Goal: Task Accomplishment & Management: Use online tool/utility

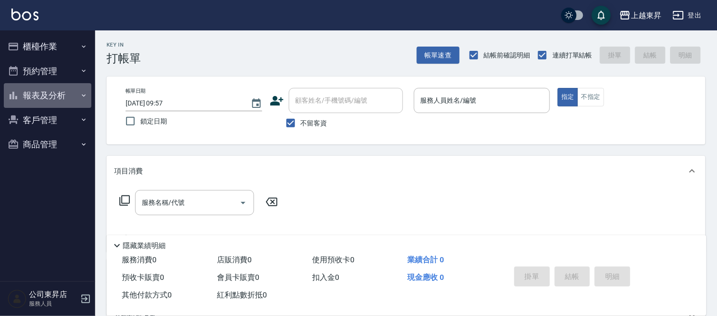
click at [39, 88] on button "報表及分析" at bounding box center [48, 95] width 88 height 25
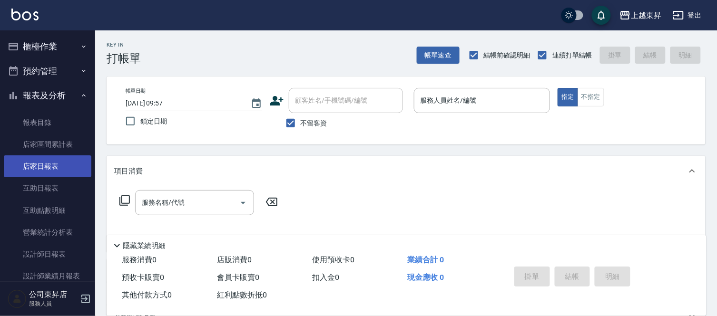
click at [43, 165] on link "店家日報表" at bounding box center [48, 167] width 88 height 22
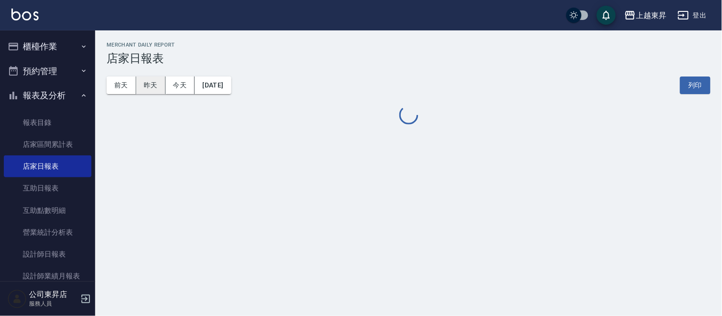
click at [143, 78] on button "昨天" at bounding box center [150, 86] width 29 height 18
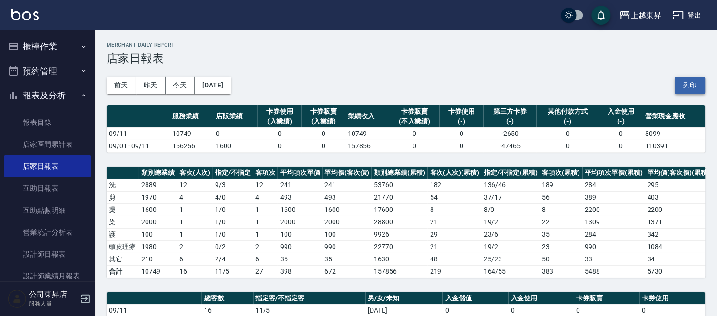
click at [359, 88] on button "列印" at bounding box center [690, 86] width 30 height 18
click at [36, 189] on link "互助日報表" at bounding box center [48, 188] width 88 height 22
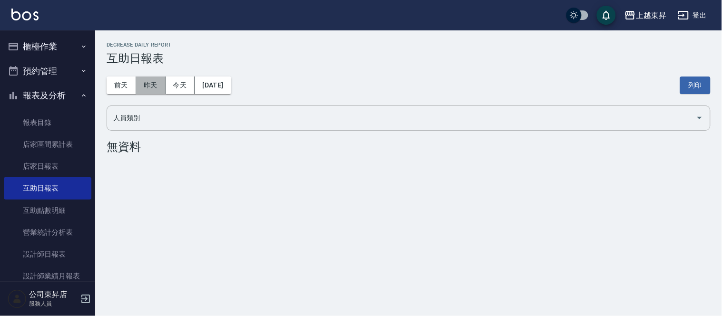
click at [140, 84] on button "昨天" at bounding box center [150, 86] width 29 height 18
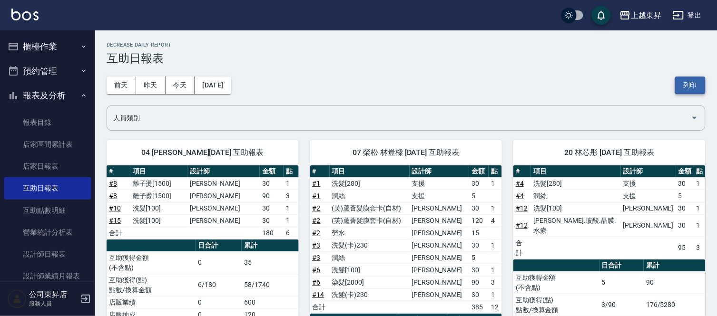
click at [359, 87] on button "列印" at bounding box center [690, 86] width 30 height 18
click at [51, 252] on link "設計師日報表" at bounding box center [48, 255] width 88 height 22
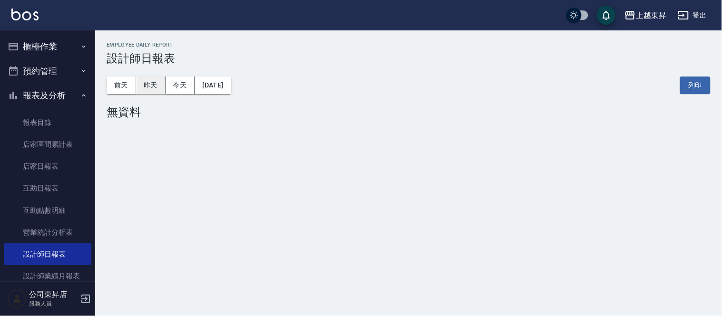
click at [147, 84] on button "昨天" at bounding box center [150, 86] width 29 height 18
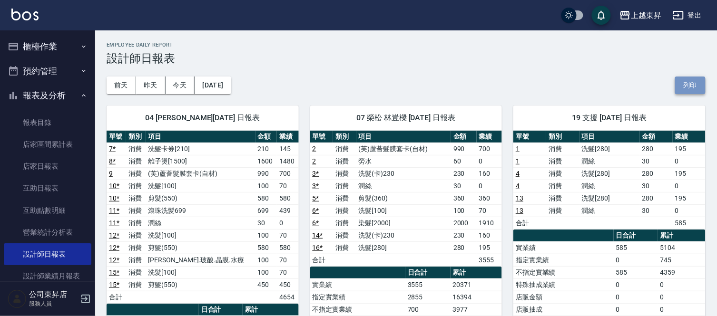
click at [359, 85] on button "列印" at bounding box center [690, 86] width 30 height 18
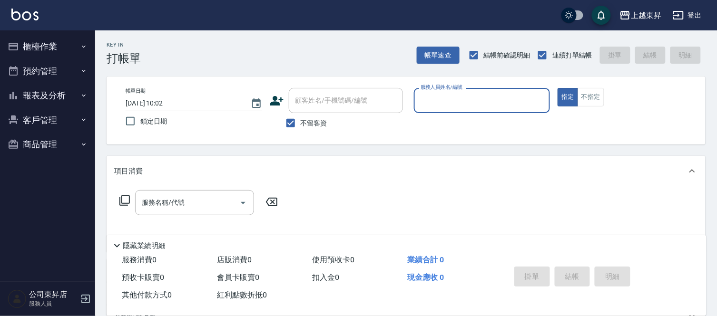
click at [415, 98] on div "帳單日期 [DATE] 10:02 鎖定日期 顧客姓名/手機號碼/編號 顧客姓名/手機號碼/編號 不留客資 服務人員姓名/編號 服務人員姓名/編號 指定 不指定" at bounding box center [406, 110] width 576 height 45
click at [456, 102] on input "服務人員姓名/編號" at bounding box center [482, 100] width 128 height 17
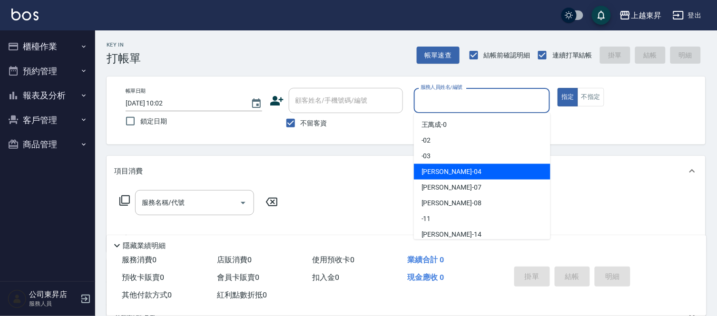
click at [494, 172] on div "[PERSON_NAME]04" at bounding box center [482, 172] width 137 height 16
type input "[PERSON_NAME]04"
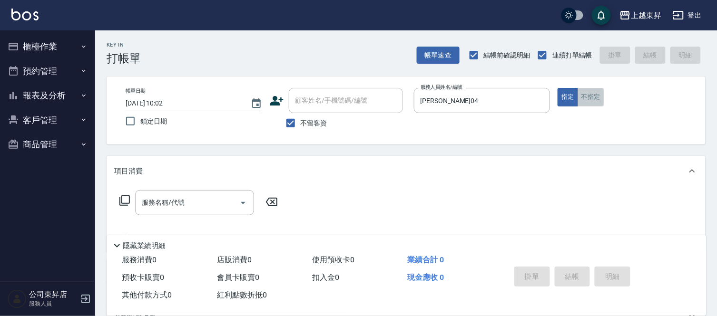
click at [596, 99] on button "不指定" at bounding box center [590, 97] width 27 height 19
click at [192, 201] on input "服務名稱/代號" at bounding box center [187, 203] width 96 height 17
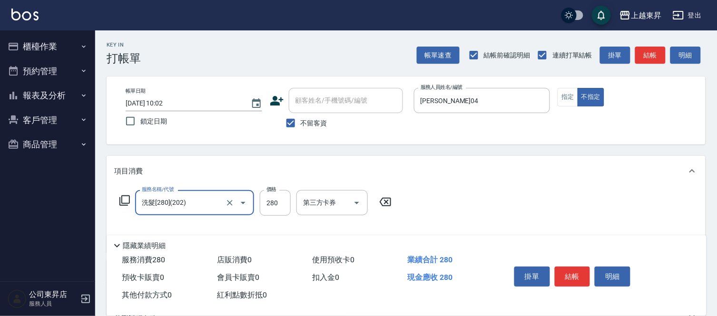
type input "洗髮[280](202)"
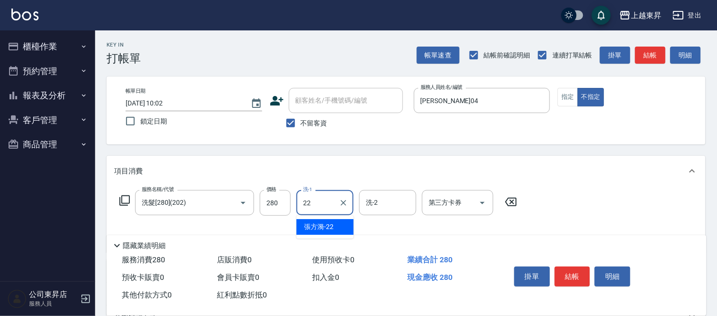
type input "[PERSON_NAME]-22"
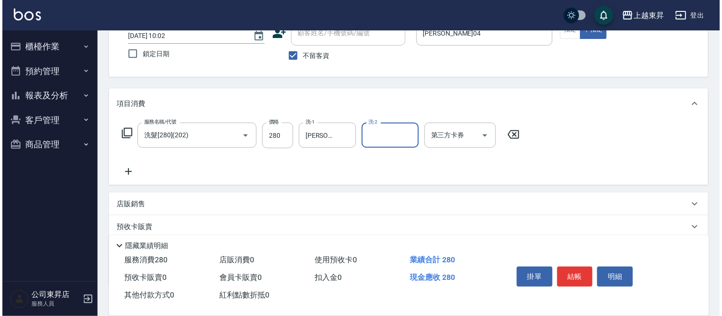
scroll to position [106, 0]
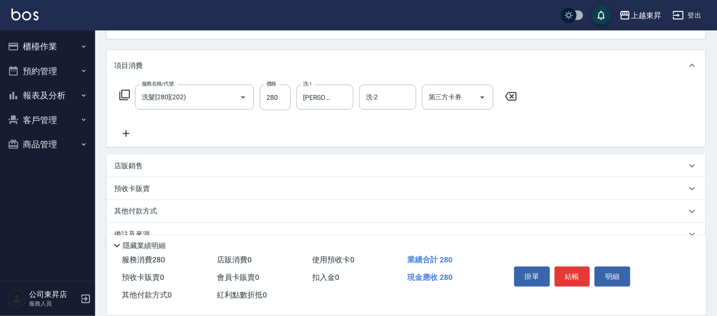
click at [126, 135] on icon at bounding box center [126, 133] width 7 height 7
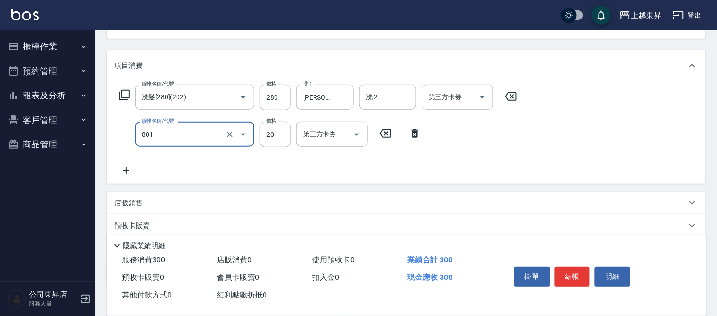
type input "潤絲(801)"
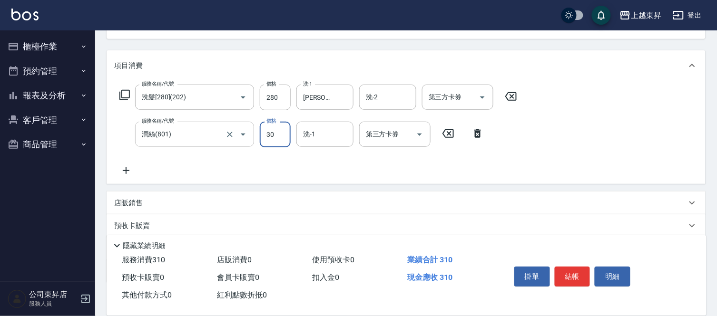
type input "30"
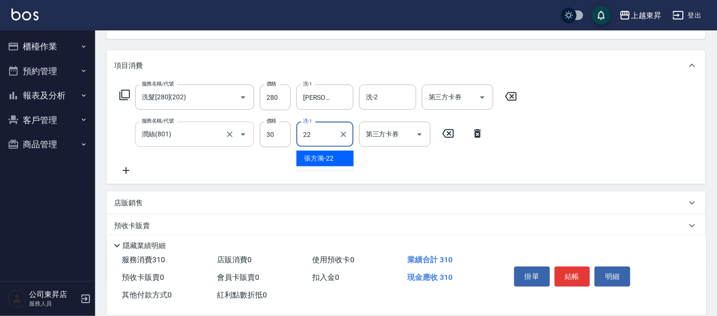
type input "[PERSON_NAME]-22"
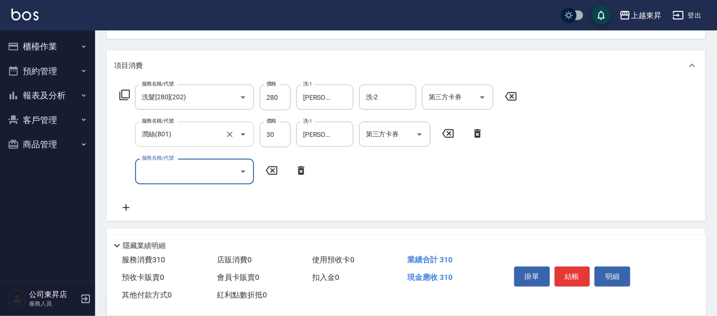
type input "4"
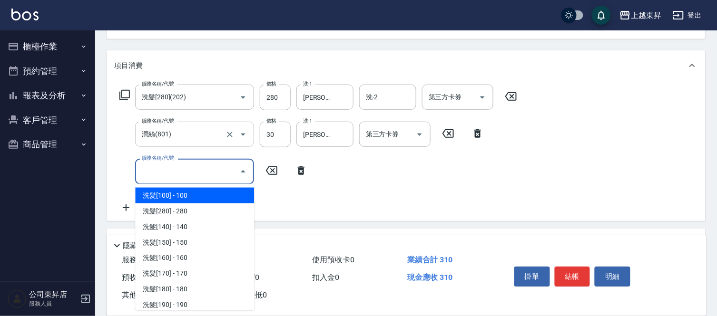
type input "8"
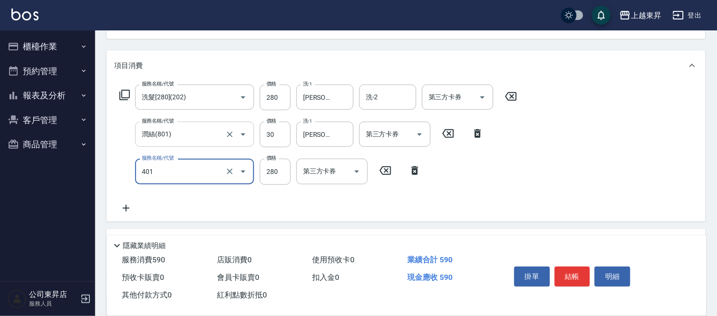
type input "剪髮(280)(401)"
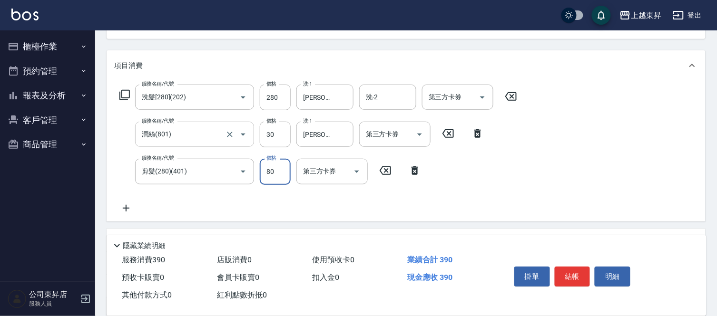
type input "80"
click at [569, 277] on button "結帳" at bounding box center [573, 277] width 36 height 20
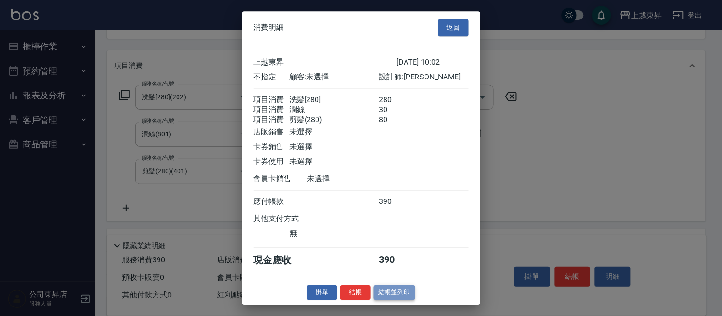
click at [406, 293] on button "結帳並列印" at bounding box center [393, 292] width 41 height 15
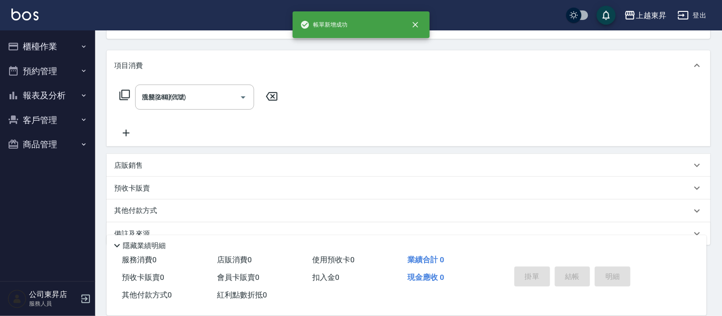
type input "[DATE] 10:09"
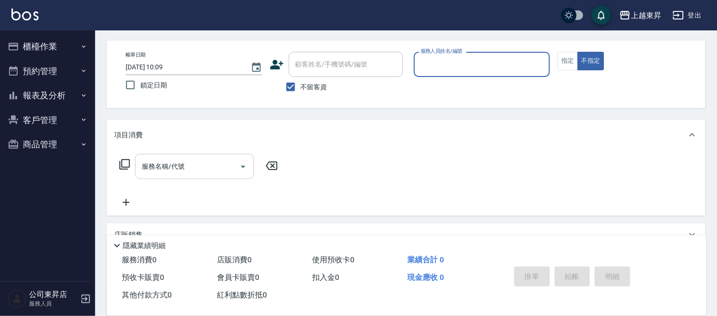
scroll to position [0, 0]
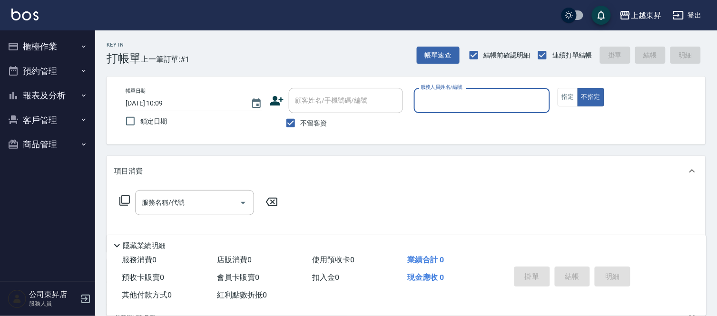
click at [304, 125] on span "不留客資" at bounding box center [314, 123] width 27 height 10
click at [301, 125] on input "不留客資" at bounding box center [291, 123] width 20 height 20
checkbox input "false"
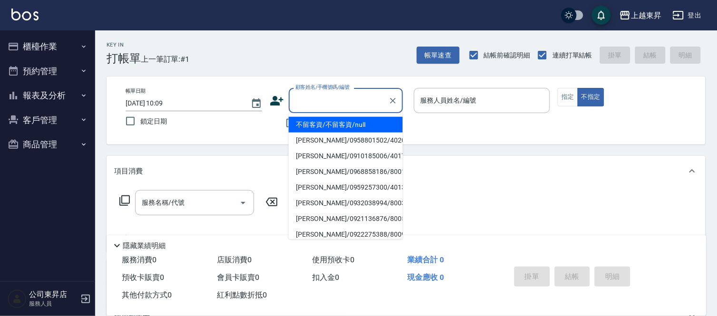
click at [327, 108] on input "顧客姓名/手機號碼/編號" at bounding box center [338, 100] width 91 height 17
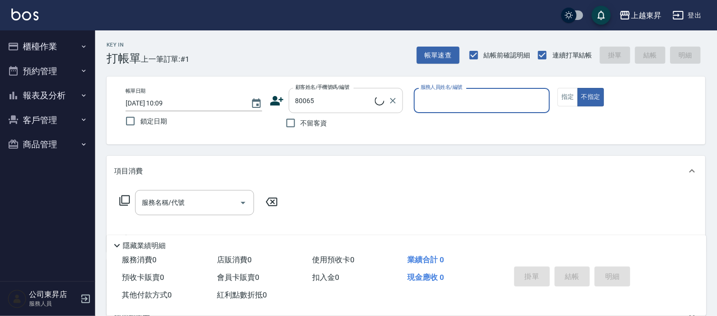
type input "鄭莉蓉/0921376188/80065"
type input "江世玉-08"
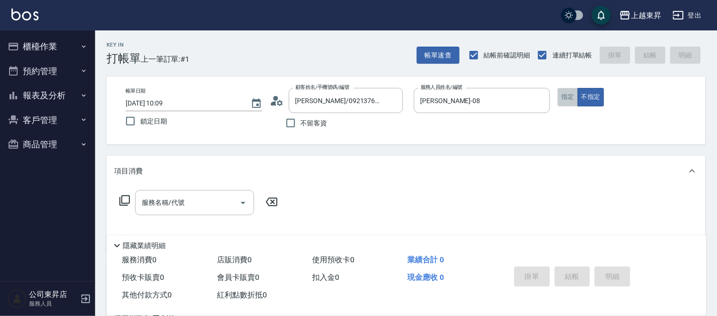
click at [565, 97] on button "指定" at bounding box center [567, 97] width 20 height 19
click at [184, 204] on div "服務名稱/代號 服務名稱/代號" at bounding box center [194, 202] width 119 height 25
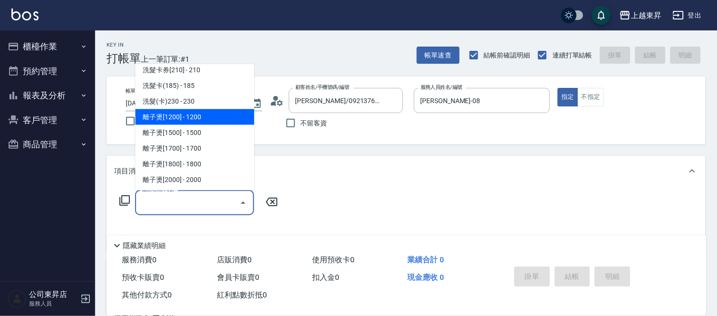
scroll to position [264, 0]
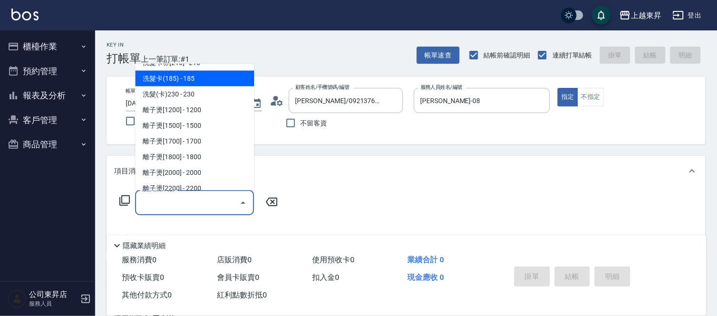
click at [196, 79] on span "洗髮卡(185) - 185" at bounding box center [194, 79] width 119 height 16
type input "洗髮卡(185)(223)"
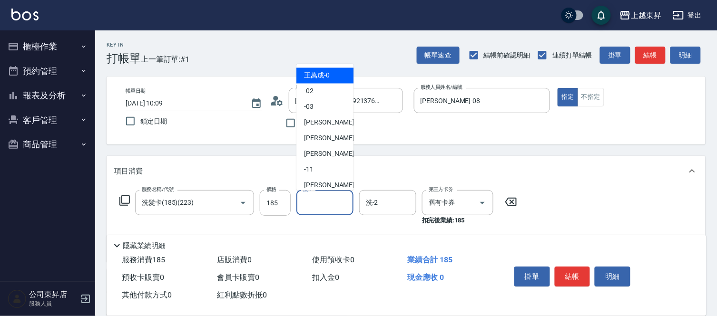
drag, startPoint x: 327, startPoint y: 205, endPoint x: 327, endPoint y: 176, distance: 29.0
click at [327, 205] on input "洗-1" at bounding box center [325, 203] width 49 height 17
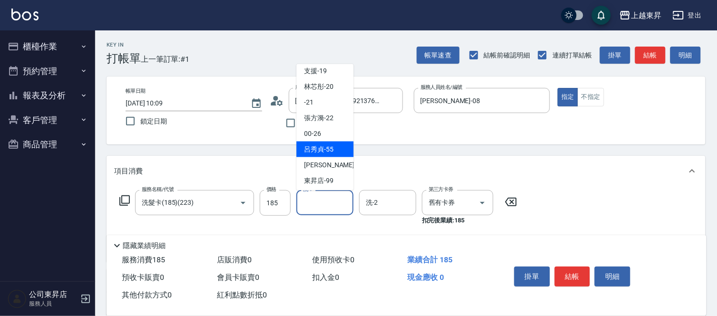
scroll to position [147, 0]
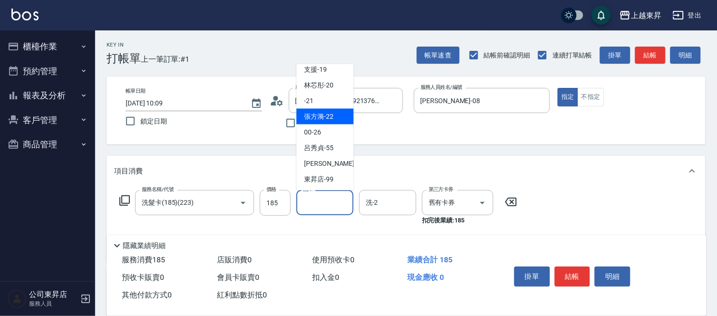
click at [328, 112] on span "張方漪 -22" at bounding box center [318, 117] width 29 height 10
type input "張方漪-22"
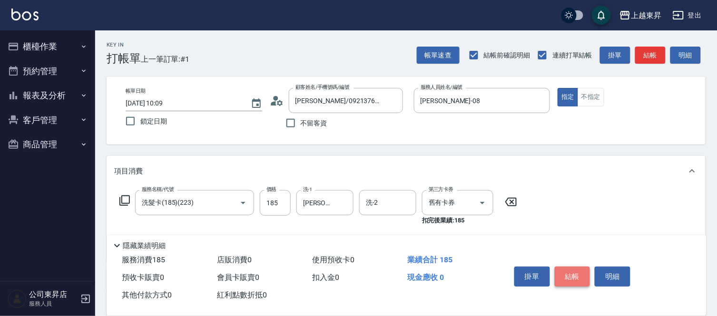
click at [572, 269] on button "結帳" at bounding box center [573, 277] width 36 height 20
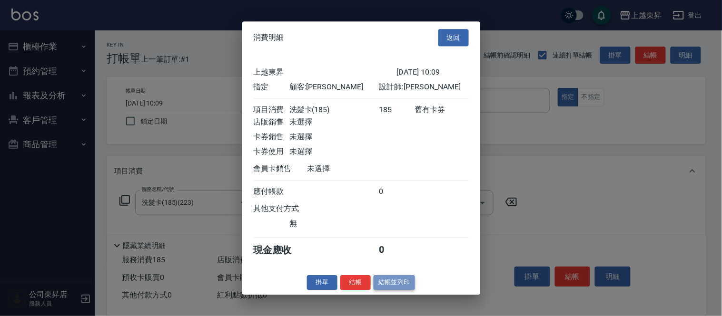
click at [401, 286] on button "結帳並列印" at bounding box center [393, 282] width 41 height 15
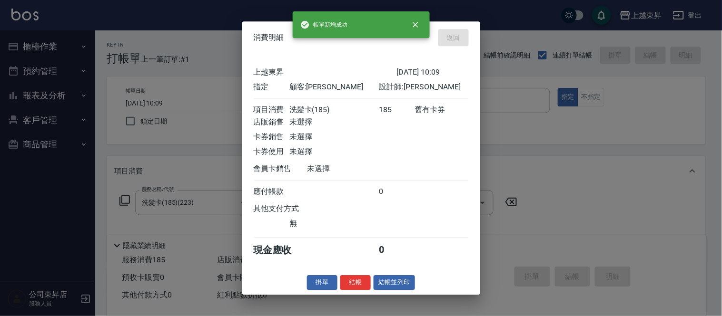
type input "2025/09/12 10:40"
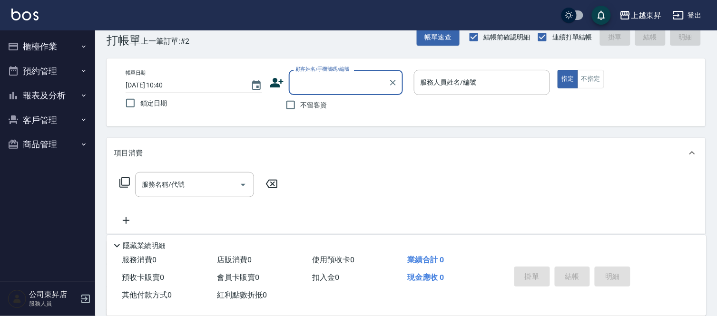
scroll to position [0, 0]
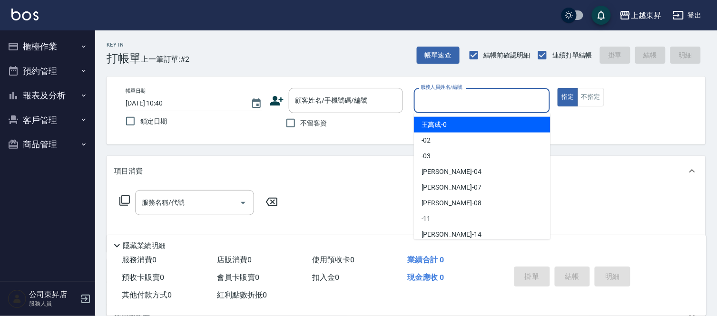
click at [446, 98] on input "服務人員姓名/編號" at bounding box center [482, 100] width 128 height 17
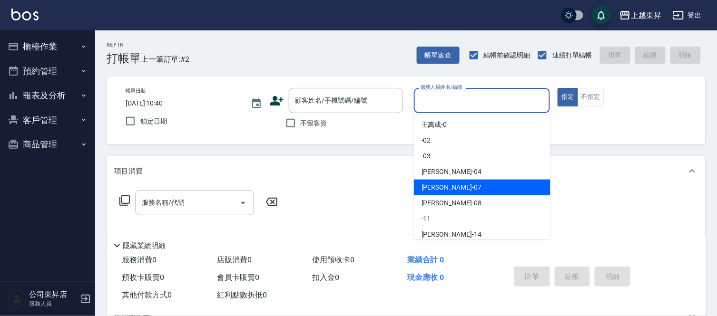
click at [439, 187] on span "榮松 -07" at bounding box center [451, 188] width 60 height 10
type input "榮松-07"
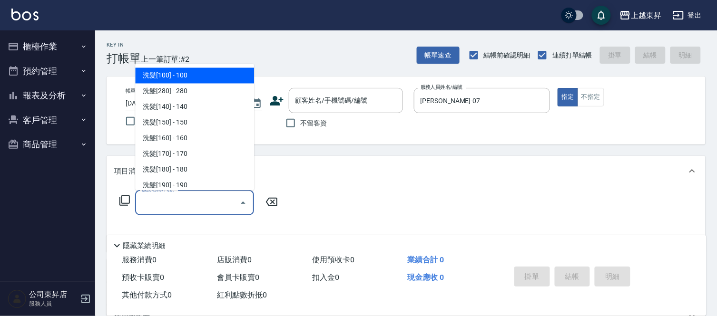
click at [207, 198] on input "服務名稱/代號" at bounding box center [187, 203] width 96 height 17
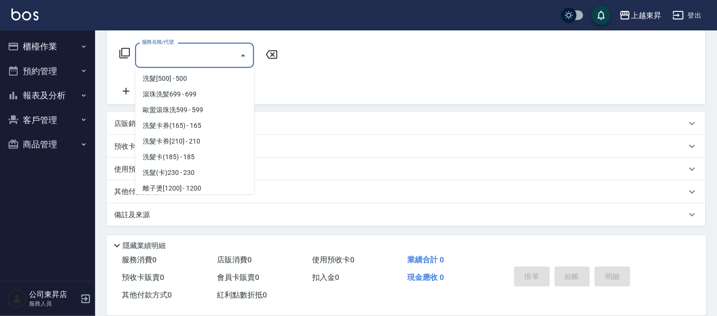
scroll to position [211, 0]
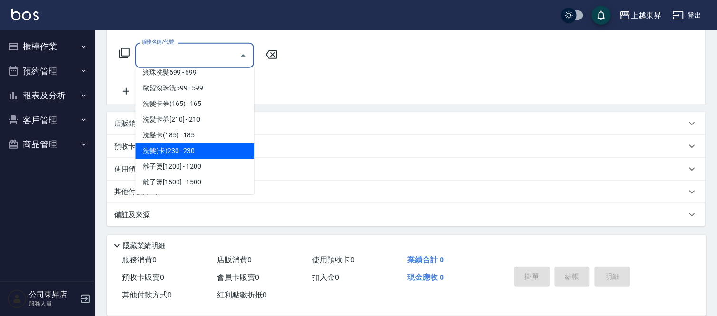
click at [210, 150] on span "洗髮(卡)230 - 230" at bounding box center [194, 151] width 119 height 16
type input "洗髮(卡)230(224)"
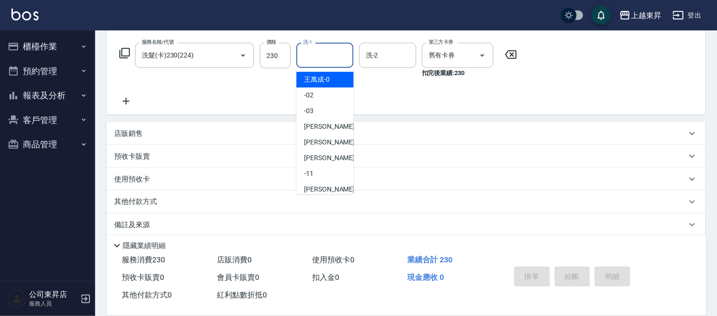
click at [314, 56] on input "洗-1" at bounding box center [325, 55] width 49 height 17
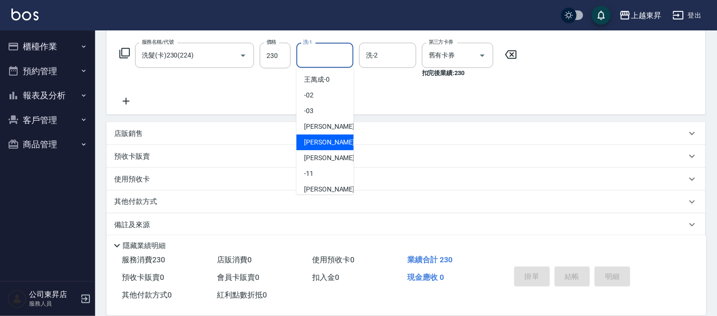
click at [318, 143] on span "榮松 -07" at bounding box center [334, 142] width 60 height 10
type input "榮松-07"
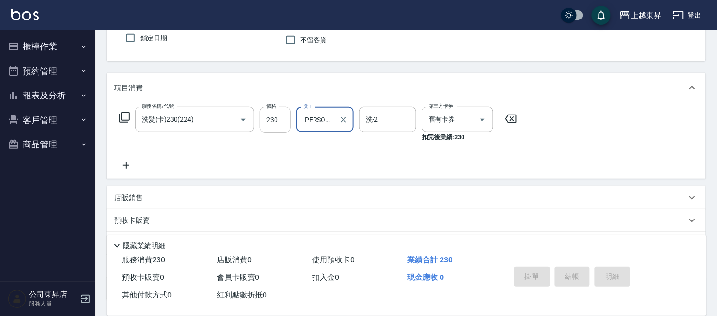
scroll to position [0, 0]
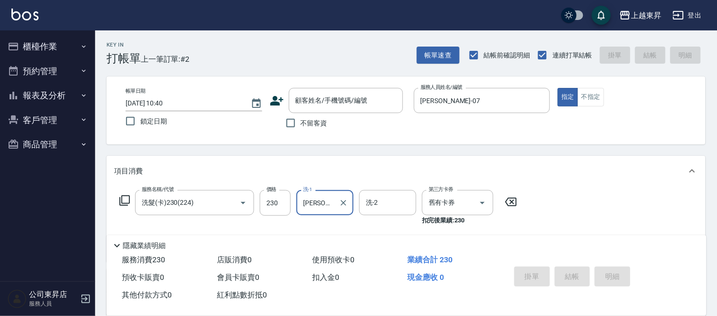
drag, startPoint x: 290, startPoint y: 125, endPoint x: 341, endPoint y: 156, distance: 59.6
click at [292, 129] on input "不留客資" at bounding box center [291, 123] width 20 height 20
checkbox input "true"
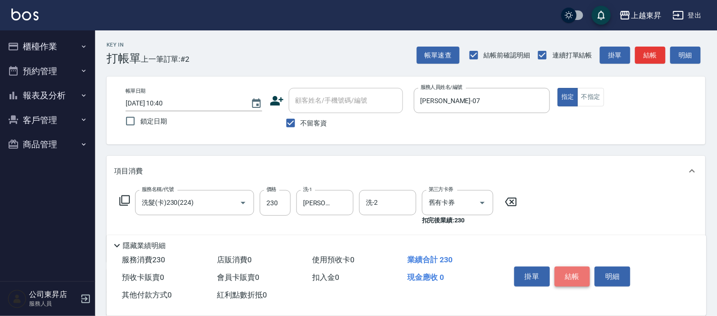
click at [578, 275] on button "結帳" at bounding box center [573, 277] width 36 height 20
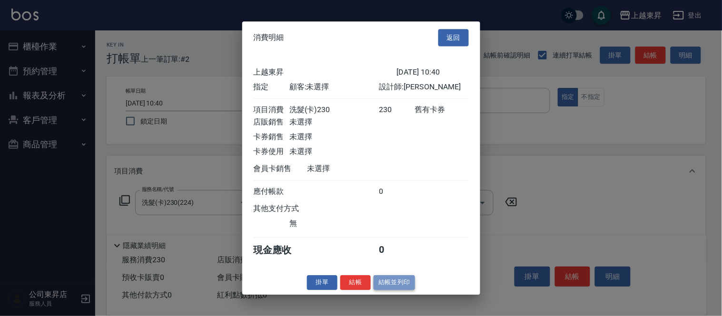
click at [392, 289] on button "結帳並列印" at bounding box center [393, 282] width 41 height 15
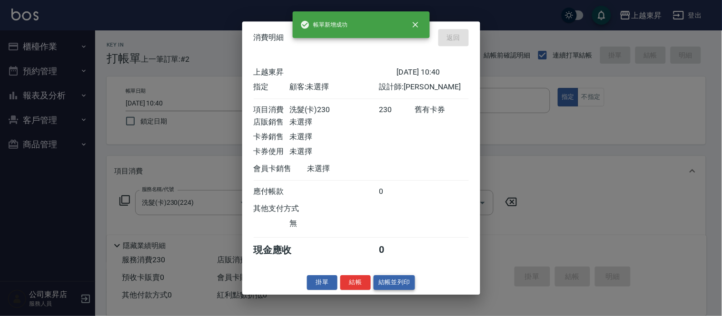
type input "2025/09/12 10:57"
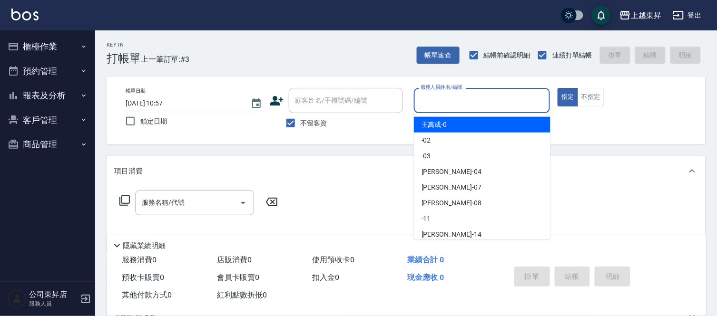
click at [460, 101] on input "服務人員姓名/編號" at bounding box center [482, 100] width 128 height 17
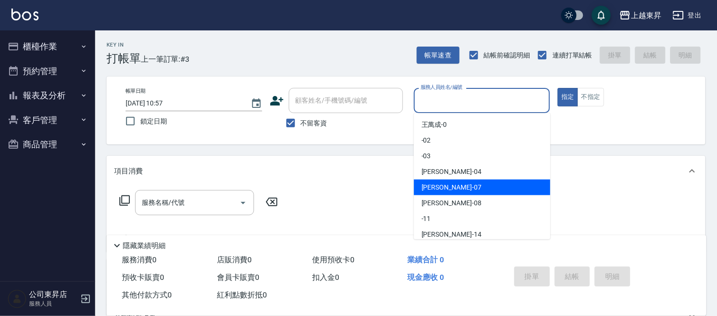
drag, startPoint x: 433, startPoint y: 185, endPoint x: 469, endPoint y: 164, distance: 40.7
click at [469, 164] on ul "王萬成 -0 -02 -03 李怡君 -04 榮松 -07 江世玉 -08 -11 李姿瑩 -14 公司 -18 支援 -19 林芯彤 -20 -21 張方漪…" at bounding box center [482, 176] width 137 height 127
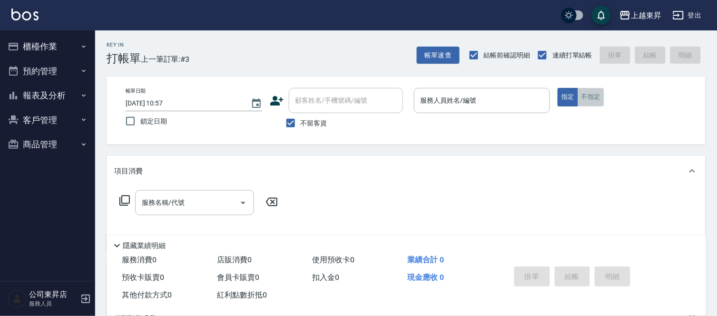
click at [595, 97] on button "不指定" at bounding box center [590, 97] width 27 height 19
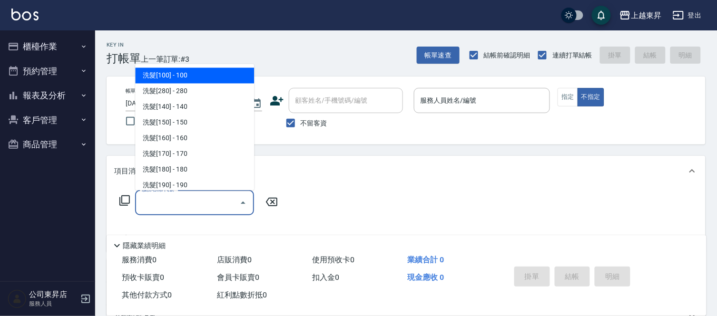
click at [198, 198] on input "服務名稱/代號" at bounding box center [187, 203] width 96 height 17
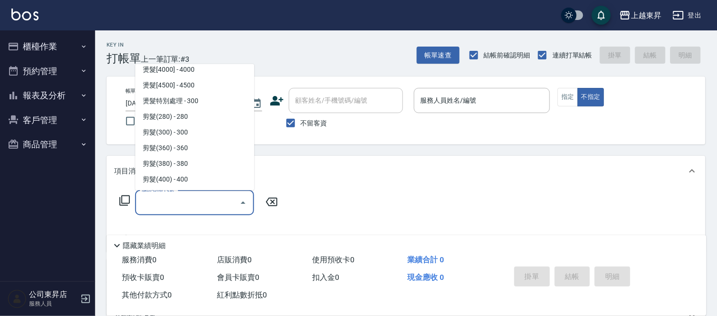
scroll to position [634, 0]
click at [201, 145] on span "剪髮(360) - 360" at bounding box center [194, 148] width 119 height 16
type input "剪髮(360)(403)"
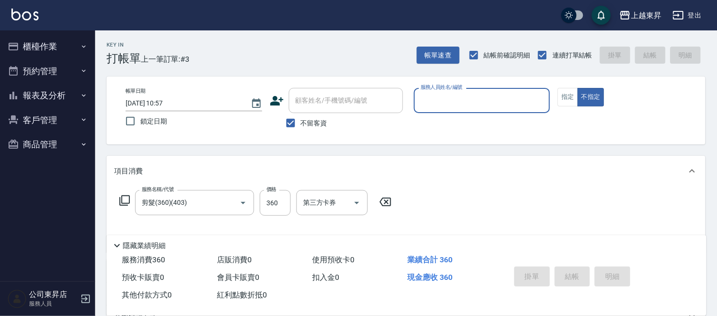
click at [477, 101] on input "服務人員姓名/編號" at bounding box center [482, 100] width 128 height 17
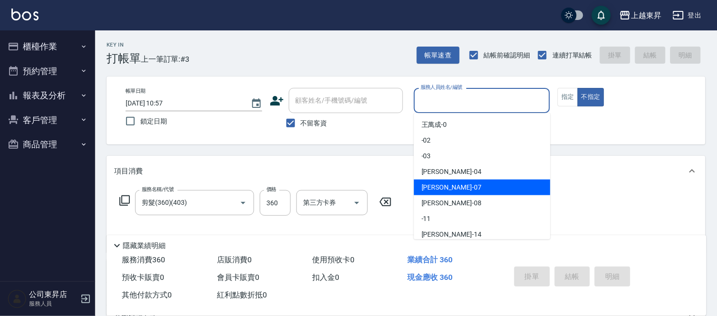
click at [427, 187] on span "榮松 -07" at bounding box center [451, 188] width 60 height 10
type input "榮松-07"
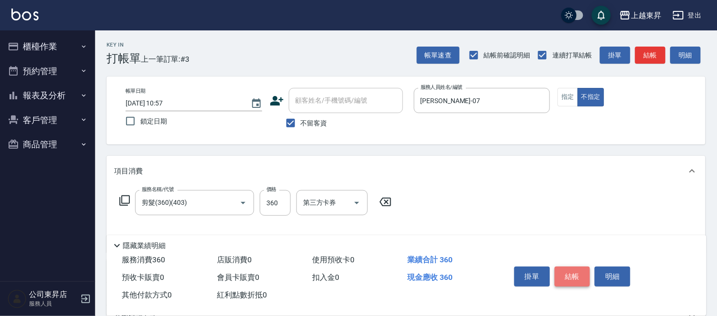
click at [569, 268] on button "結帳" at bounding box center [573, 277] width 36 height 20
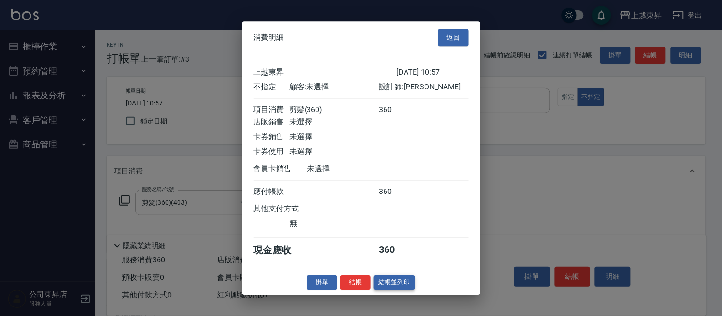
click at [392, 286] on button "結帳並列印" at bounding box center [393, 282] width 41 height 15
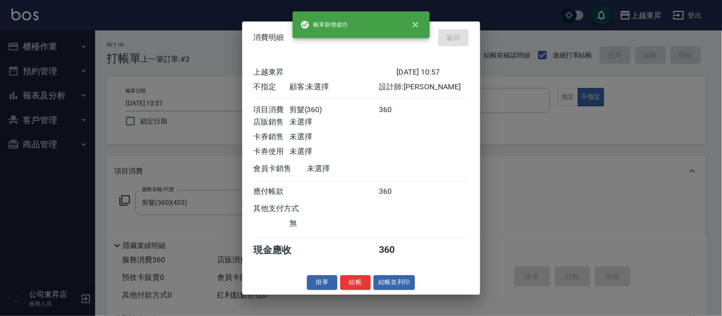
type input "2025/09/12 10:59"
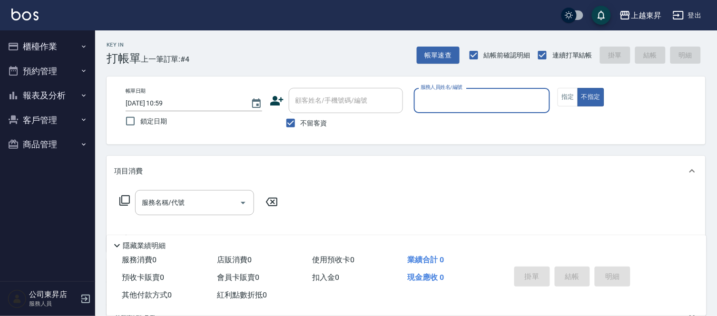
click at [454, 102] on input "服務人員姓名/編號" at bounding box center [482, 100] width 128 height 17
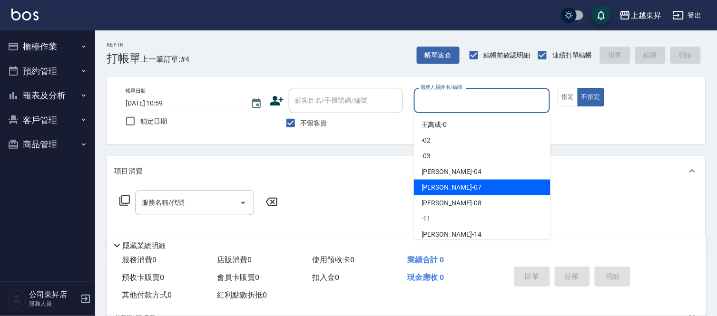
click at [433, 189] on span "榮松 -07" at bounding box center [451, 188] width 60 height 10
type input "榮松-07"
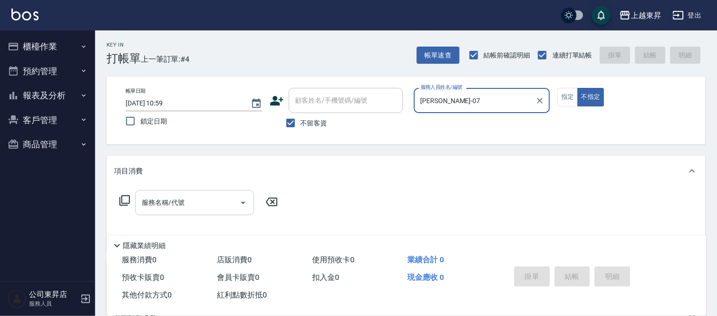
click at [169, 200] on input "服務名稱/代號" at bounding box center [187, 203] width 96 height 17
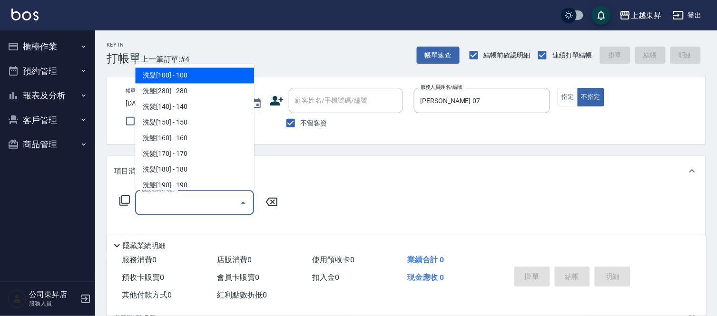
click at [199, 77] on span "洗髮[100] - 100" at bounding box center [194, 76] width 119 height 16
type input "洗髮[100](201)"
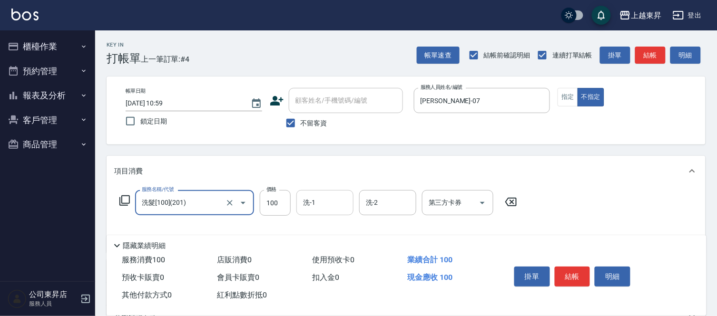
click at [321, 205] on input "洗-1" at bounding box center [325, 203] width 49 height 17
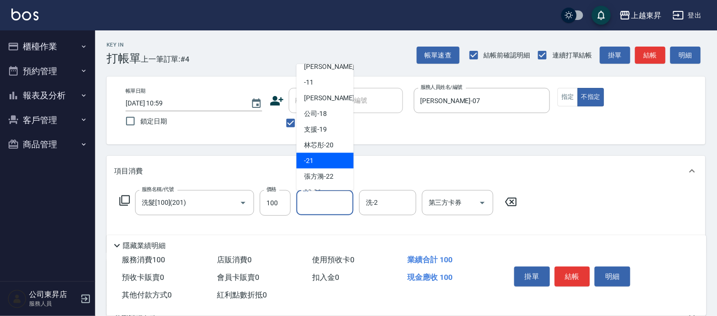
scroll to position [106, 0]
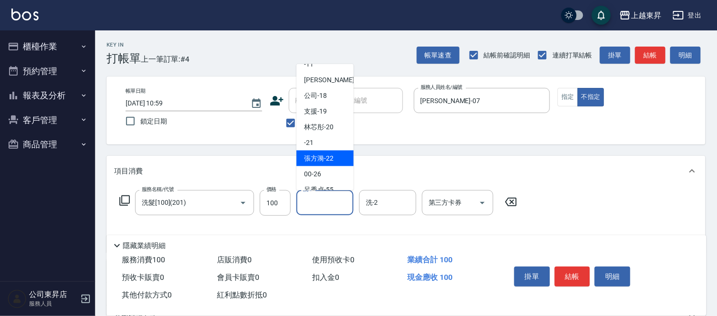
click at [316, 156] on span "張方漪 -22" at bounding box center [318, 159] width 29 height 10
type input "張方漪-22"
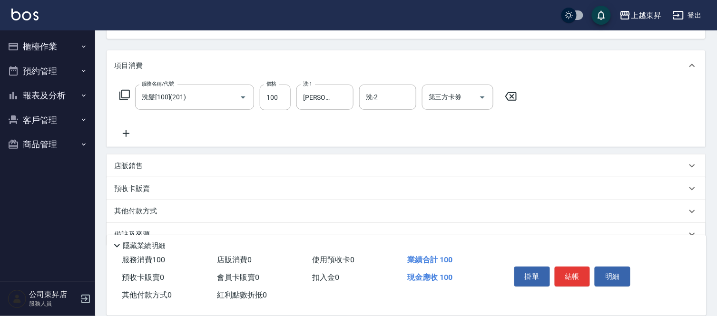
click at [127, 136] on icon at bounding box center [126, 133] width 24 height 11
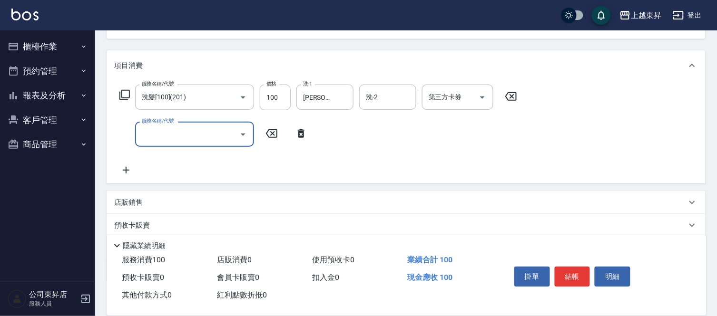
click at [154, 134] on input "服務名稱/代號" at bounding box center [187, 134] width 96 height 17
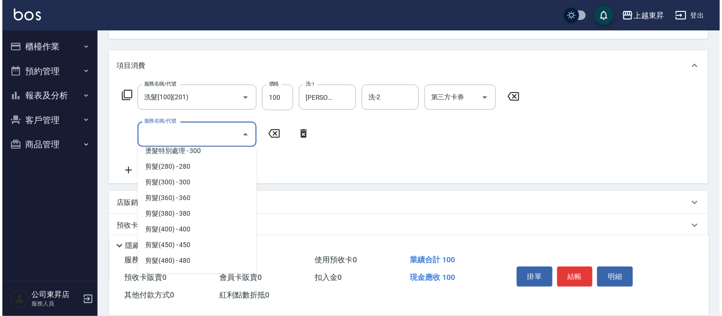
scroll to position [687, 0]
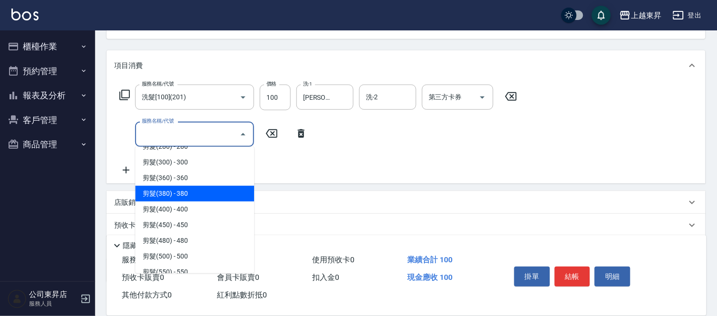
click at [183, 192] on span "剪髮(380) - 380" at bounding box center [194, 194] width 119 height 16
type input "剪髮(380)(404)"
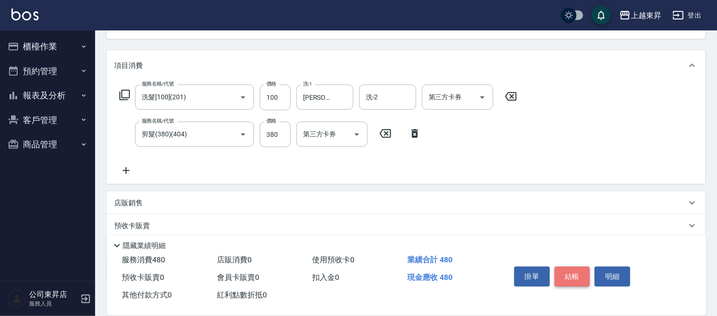
click at [574, 270] on button "結帳" at bounding box center [573, 277] width 36 height 20
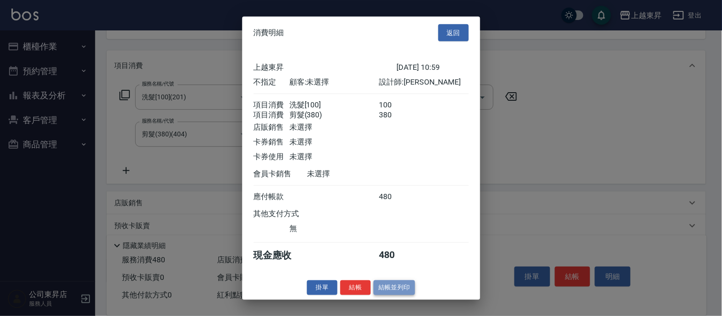
click at [389, 293] on button "結帳並列印" at bounding box center [393, 288] width 41 height 15
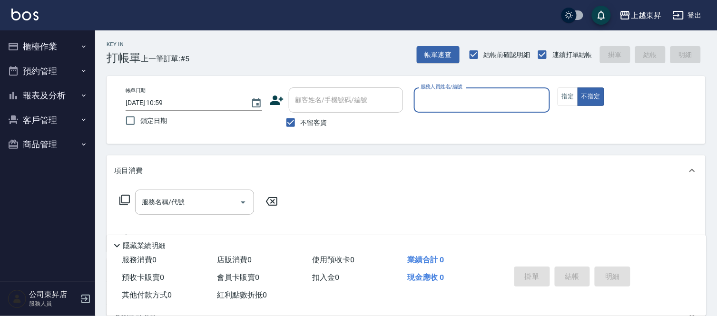
scroll to position [0, 0]
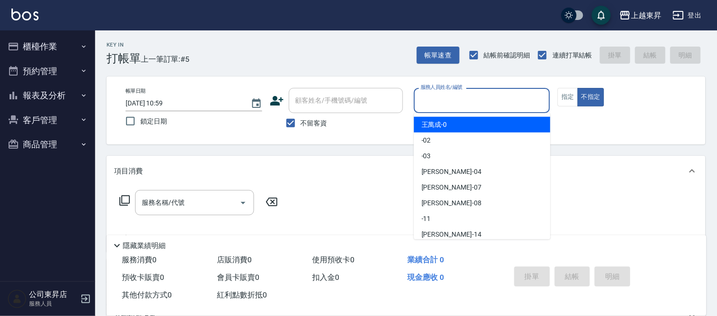
click at [435, 100] on input "服務人員姓名/編號" at bounding box center [482, 100] width 128 height 17
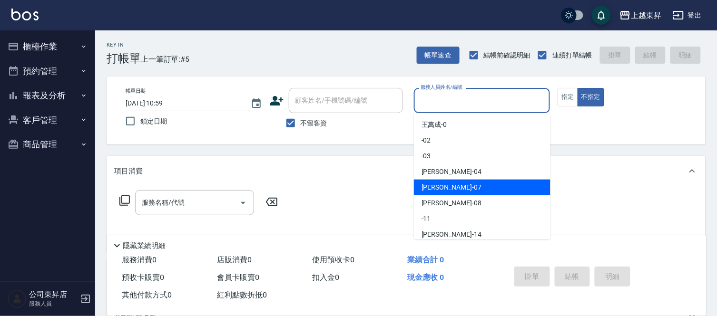
drag, startPoint x: 439, startPoint y: 186, endPoint x: 477, endPoint y: 156, distance: 48.4
click at [439, 185] on span "榮松 -07" at bounding box center [451, 188] width 60 height 10
type input "榮松-07"
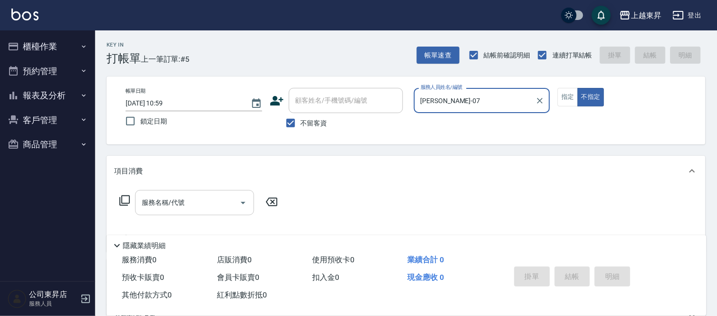
click at [179, 196] on input "服務名稱/代號" at bounding box center [187, 203] width 96 height 17
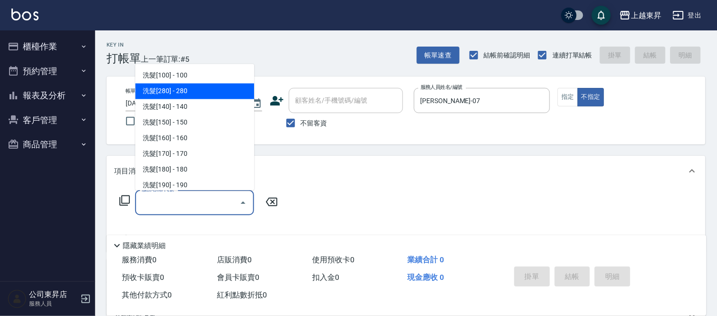
drag, startPoint x: 201, startPoint y: 92, endPoint x: 278, endPoint y: 216, distance: 146.8
click at [200, 93] on span "洗髮[280] - 280" at bounding box center [194, 92] width 119 height 16
type input "洗髮[280](202)"
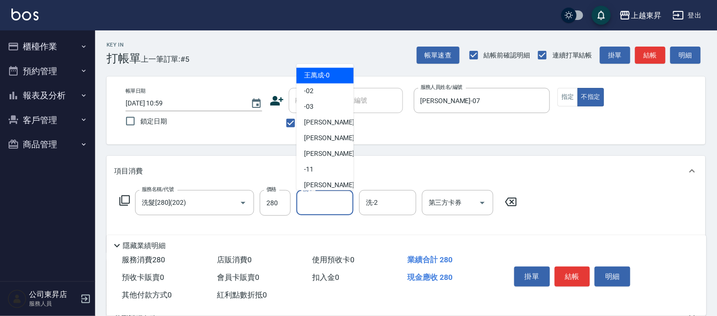
click at [330, 203] on input "洗-1" at bounding box center [325, 203] width 49 height 17
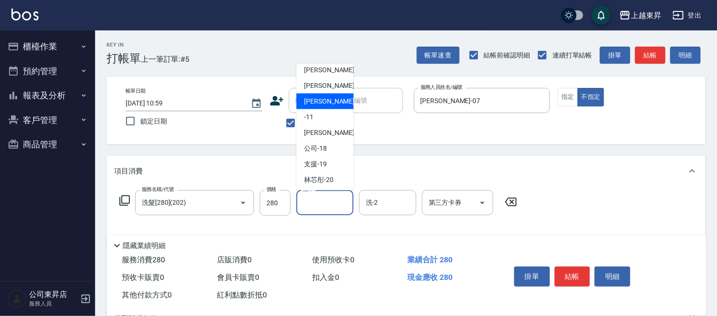
scroll to position [106, 0]
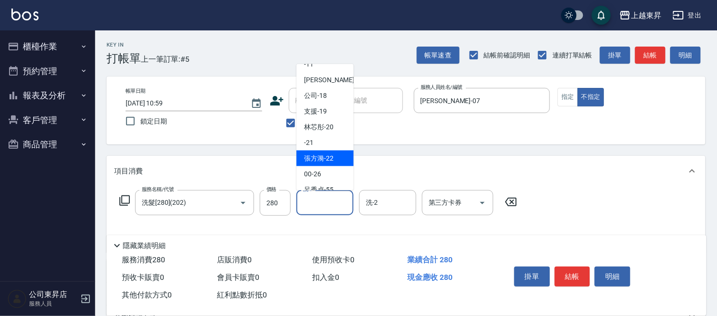
click at [325, 158] on span "張方漪 -22" at bounding box center [318, 159] width 29 height 10
type input "張方漪-22"
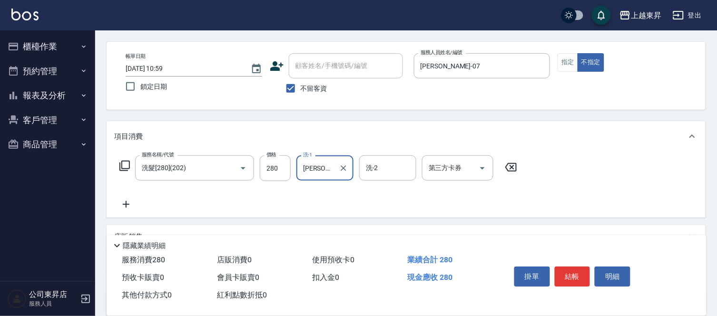
scroll to position [53, 0]
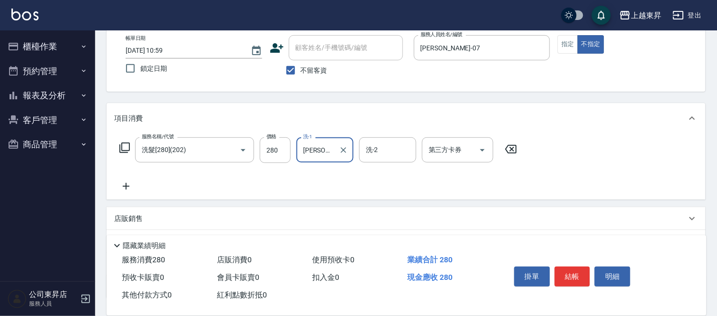
click at [125, 186] on icon at bounding box center [126, 186] width 24 height 11
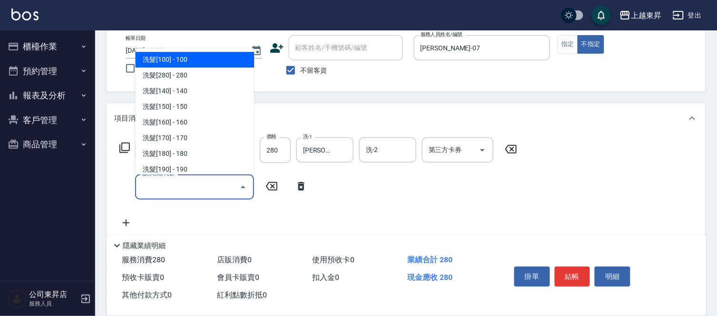
click at [155, 192] on input "服務名稱/代號" at bounding box center [187, 187] width 96 height 17
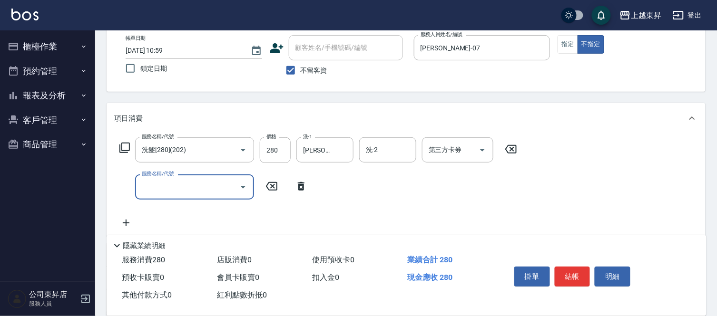
click at [155, 192] on input "服務名稱/代號" at bounding box center [187, 187] width 96 height 17
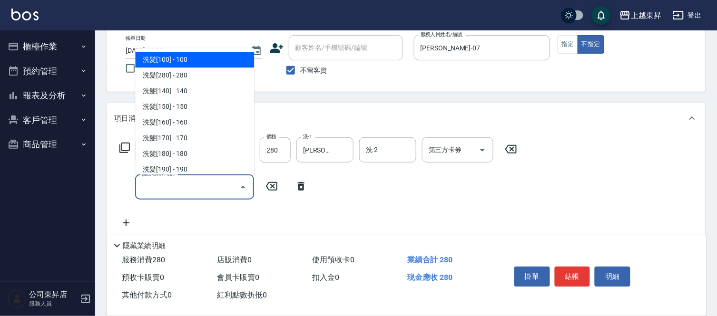
drag, startPoint x: 155, startPoint y: 192, endPoint x: 234, endPoint y: 169, distance: 82.3
click at [152, 186] on input "服務名稱/代號" at bounding box center [187, 187] width 96 height 17
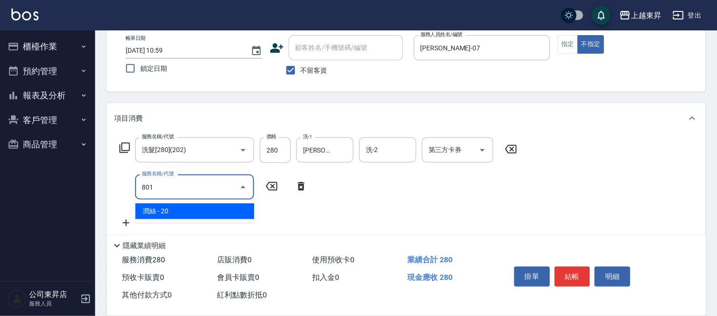
click at [230, 211] on span "潤絲 - 20" at bounding box center [194, 212] width 119 height 16
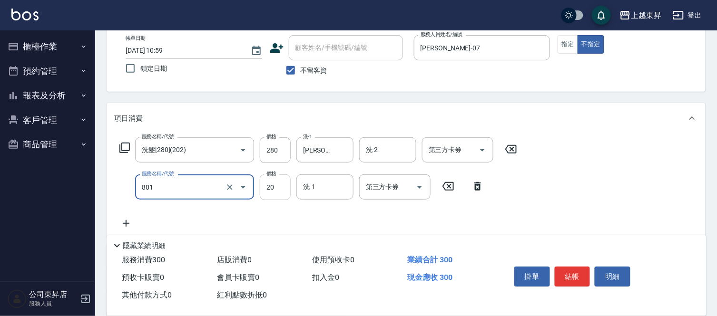
type input "潤絲(801)"
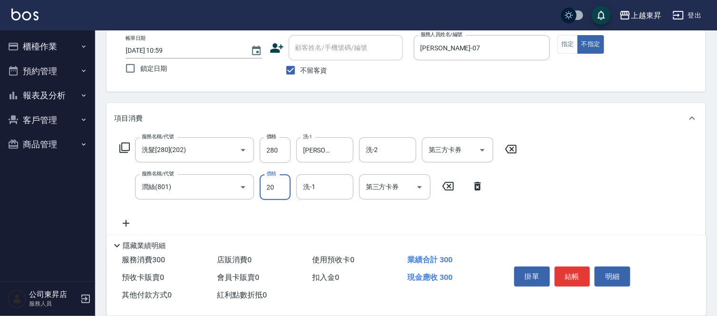
click at [267, 188] on input "20" at bounding box center [275, 188] width 31 height 26
type input "30"
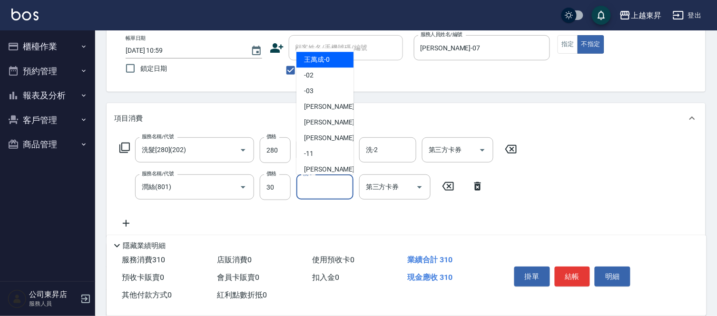
click at [327, 189] on input "洗-1" at bounding box center [325, 187] width 49 height 17
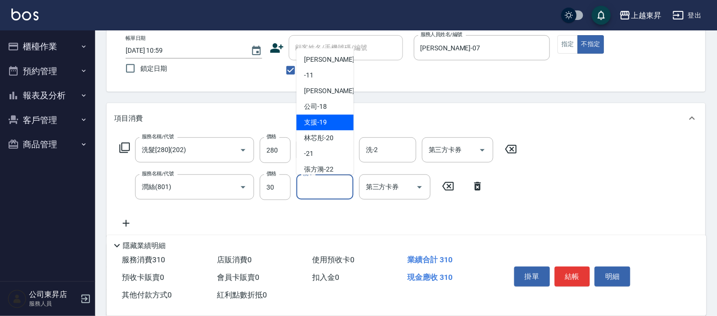
scroll to position [106, 0]
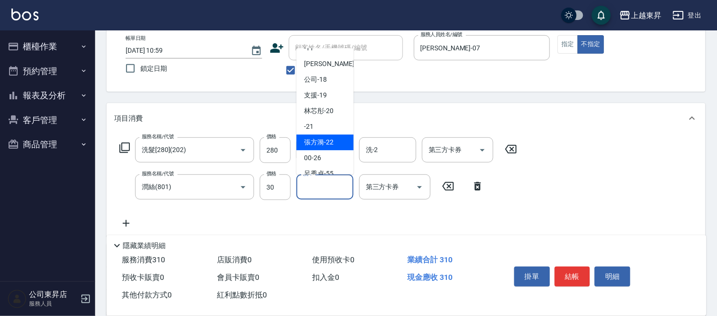
drag, startPoint x: 338, startPoint y: 139, endPoint x: 359, endPoint y: 201, distance: 65.3
click at [335, 145] on div "張方漪 -22" at bounding box center [324, 143] width 57 height 16
type input "張方漪-22"
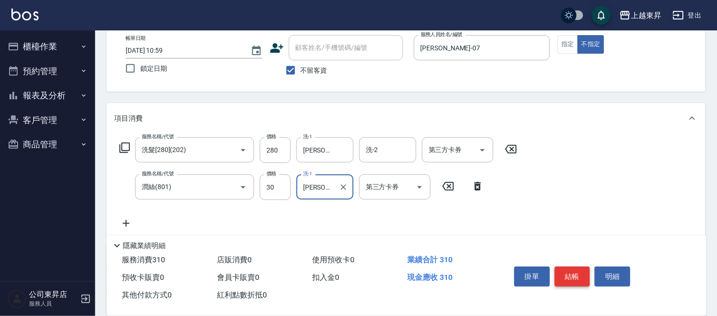
click at [580, 274] on button "結帳" at bounding box center [573, 277] width 36 height 20
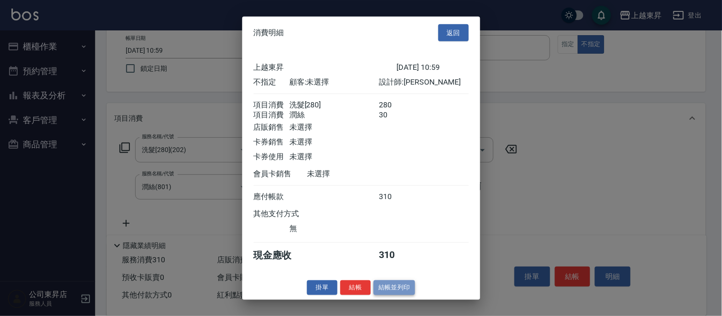
click at [386, 292] on button "結帳並列印" at bounding box center [393, 288] width 41 height 15
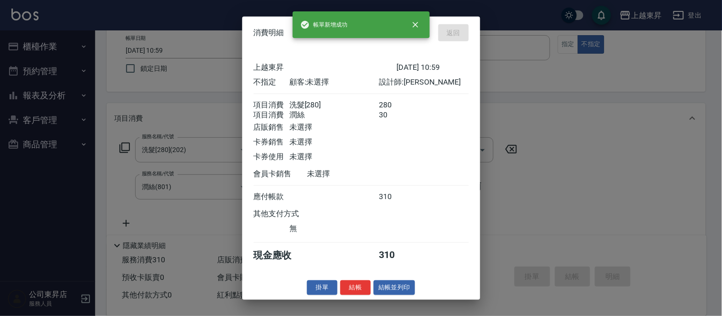
type input "2025/09/12 11:00"
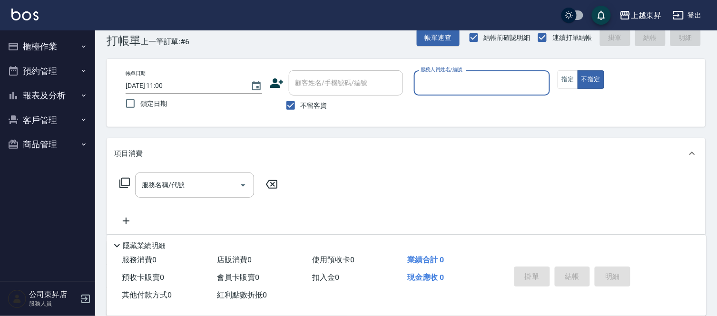
scroll to position [0, 0]
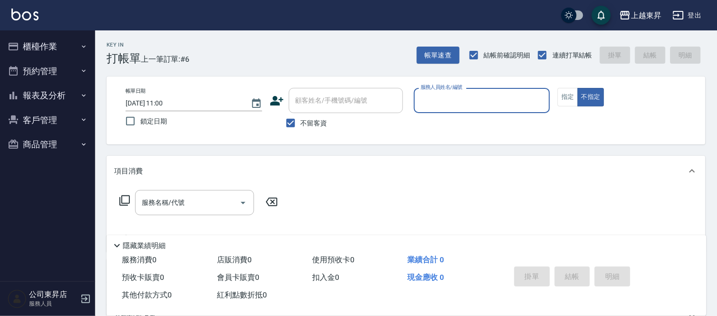
drag, startPoint x: 448, startPoint y: 92, endPoint x: 443, endPoint y: 103, distance: 11.7
click at [446, 97] on input "服務人員姓名/編號" at bounding box center [482, 100] width 128 height 17
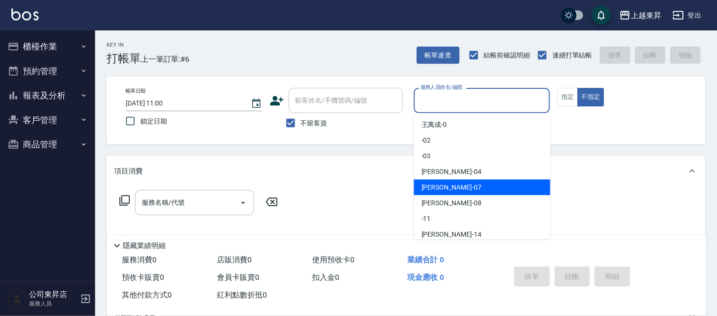
drag, startPoint x: 452, startPoint y: 187, endPoint x: 503, endPoint y: 158, distance: 58.4
click at [452, 187] on div "榮松 -07" at bounding box center [482, 188] width 137 height 16
type input "榮松-07"
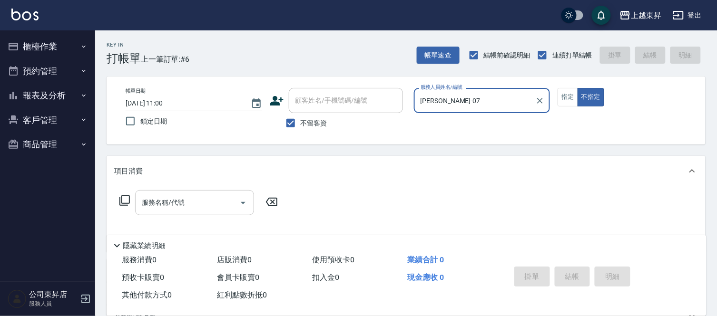
click at [179, 199] on input "服務名稱/代號" at bounding box center [187, 203] width 96 height 17
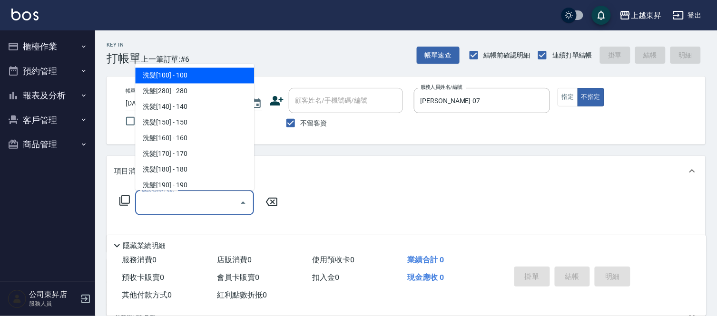
click at [202, 74] on span "洗髮[100] - 100" at bounding box center [194, 76] width 119 height 16
type input "洗髮[100](201)"
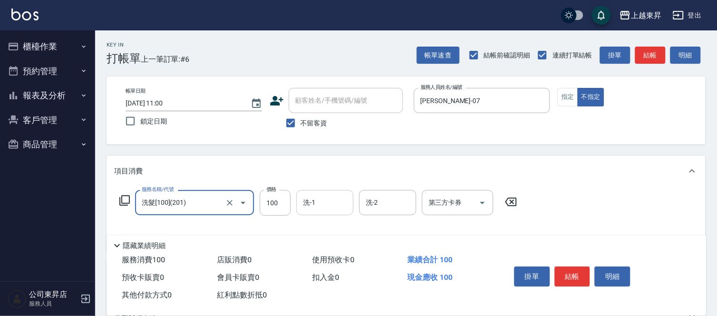
click at [326, 202] on input "洗-1" at bounding box center [325, 203] width 49 height 17
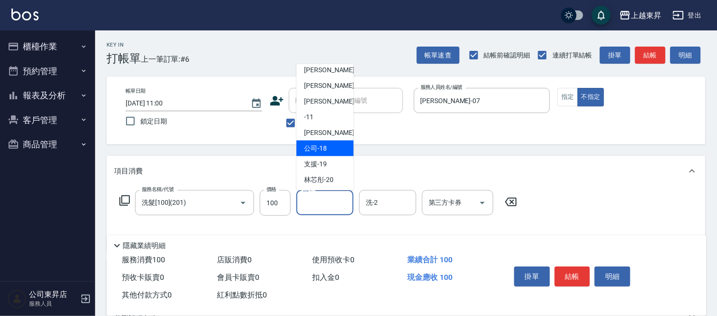
scroll to position [106, 0]
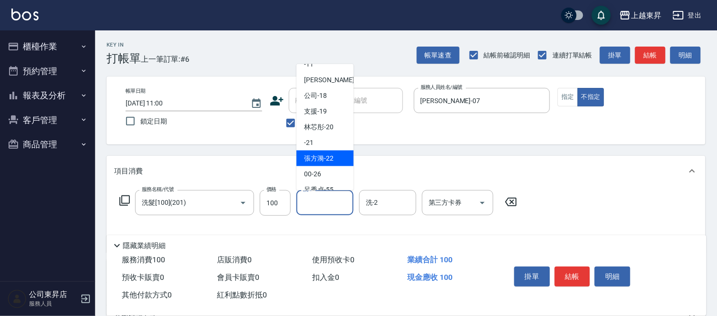
click at [316, 159] on span "張方漪 -22" at bounding box center [318, 159] width 29 height 10
type input "張方漪-22"
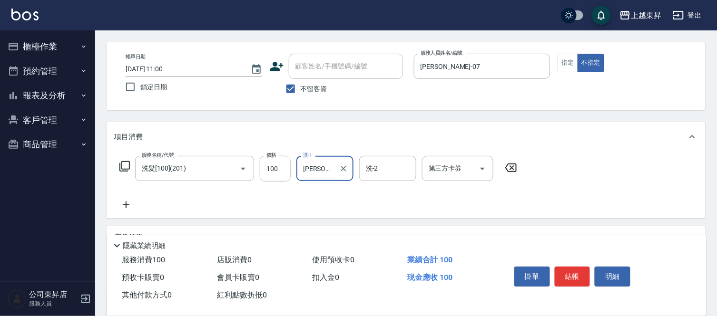
scroll to position [53, 0]
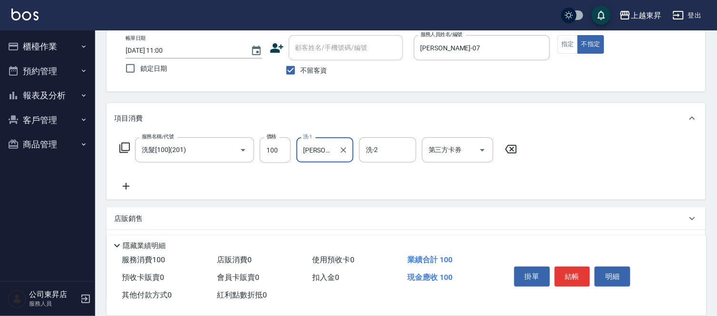
click at [127, 186] on icon at bounding box center [126, 186] width 7 height 7
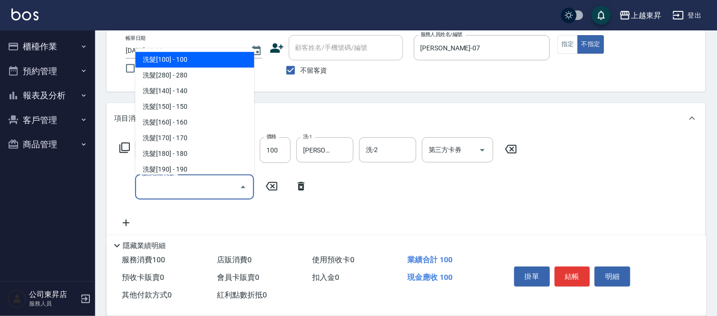
click at [147, 184] on input "服務名稱/代號" at bounding box center [187, 187] width 96 height 17
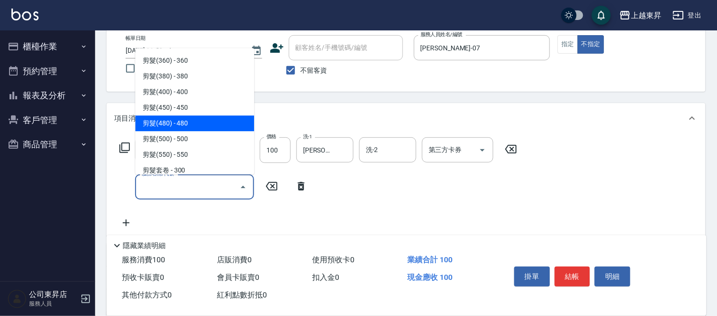
scroll to position [687, 0]
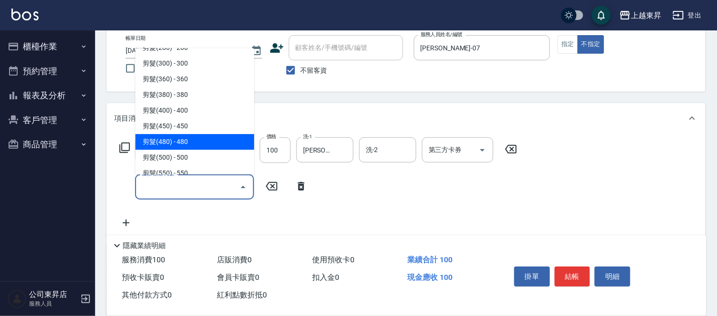
click at [192, 92] on span "剪髮(380) - 380" at bounding box center [194, 95] width 119 height 16
type input "剪髮(380)(404)"
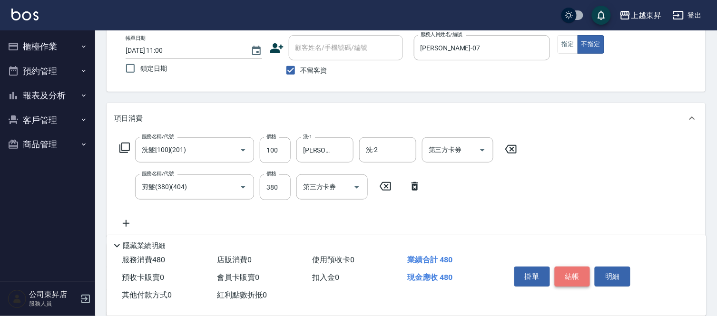
click at [570, 269] on button "結帳" at bounding box center [573, 277] width 36 height 20
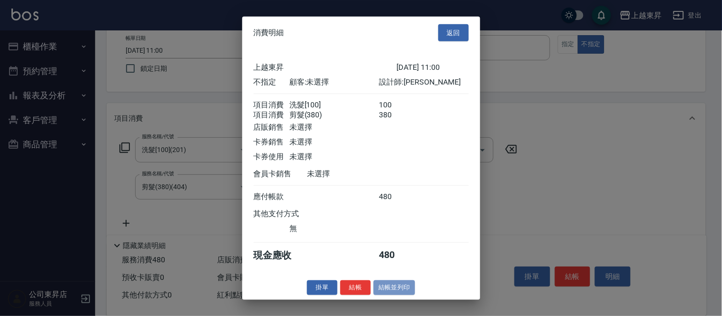
click at [386, 293] on button "結帳並列印" at bounding box center [393, 288] width 41 height 15
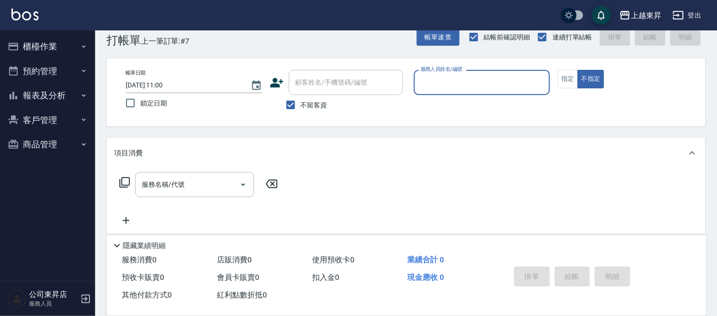
scroll to position [0, 0]
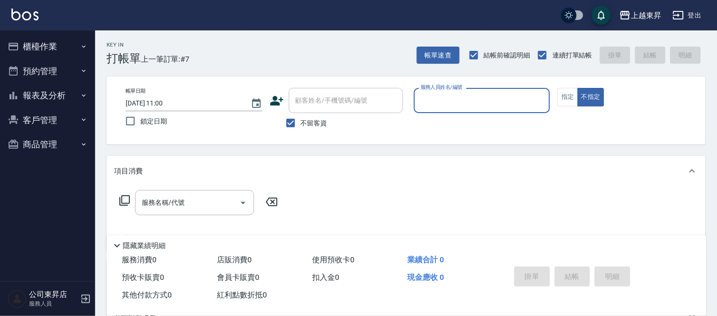
click at [83, 49] on icon "button" at bounding box center [84, 47] width 8 height 8
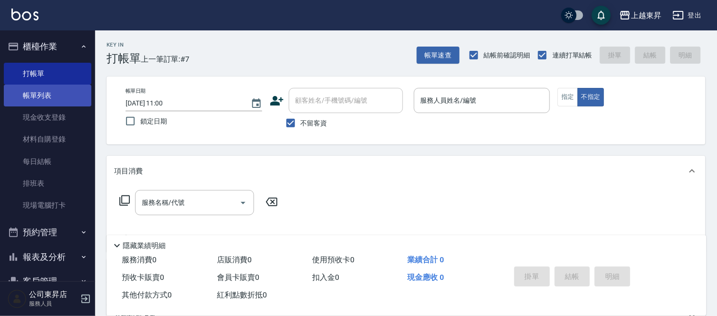
click at [70, 98] on link "帳單列表" at bounding box center [48, 96] width 88 height 22
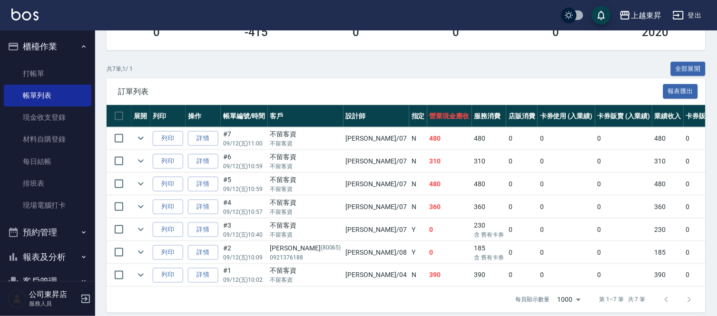
scroll to position [205, 0]
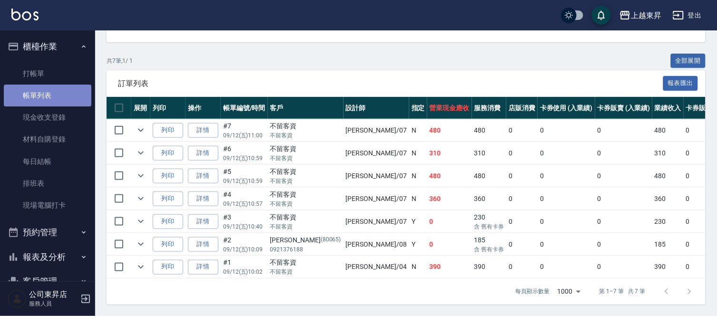
click at [66, 91] on link "帳單列表" at bounding box center [48, 96] width 88 height 22
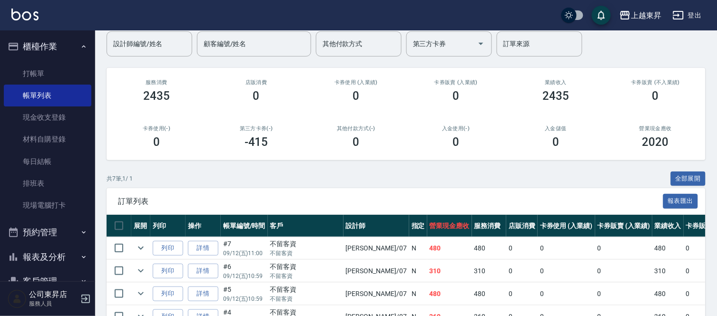
scroll to position [47, 0]
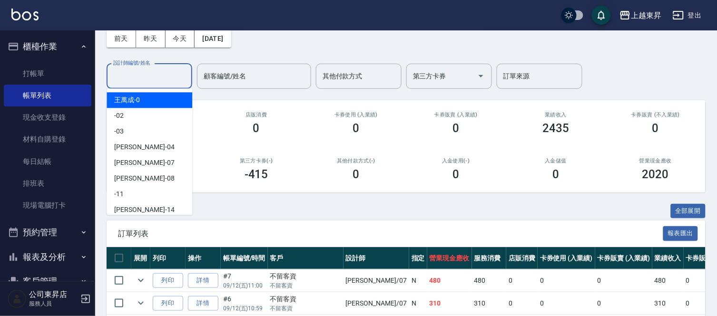
click at [137, 75] on input "設計師編號/姓名" at bounding box center [149, 76] width 77 height 17
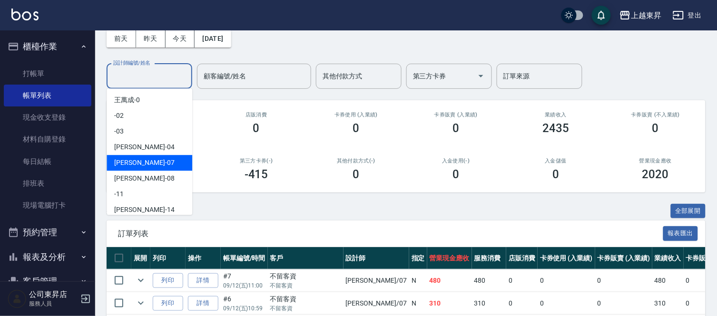
drag, startPoint x: 128, startPoint y: 158, endPoint x: 126, endPoint y: 154, distance: 5.1
click at [127, 157] on div "榮松 -07" at bounding box center [150, 163] width 86 height 16
type input "榮松-07"
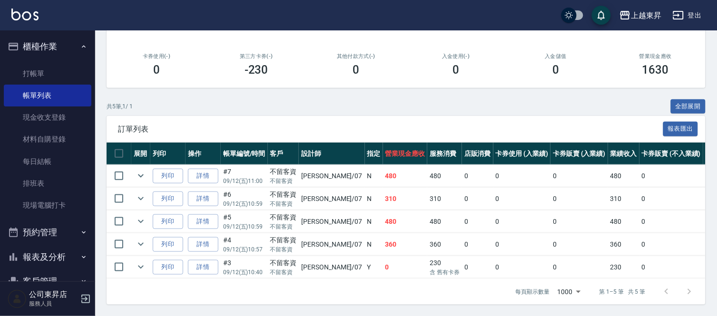
scroll to position [159, 0]
click at [203, 215] on link "詳情" at bounding box center [203, 222] width 30 height 15
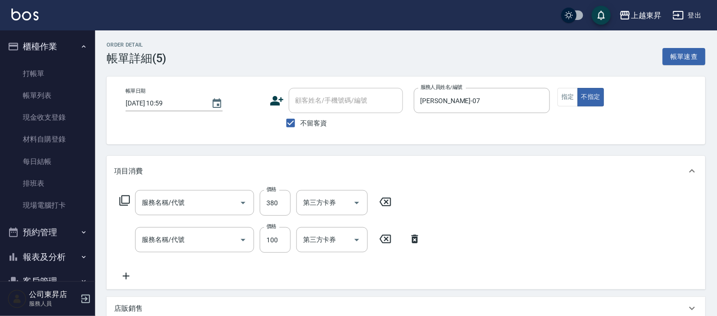
type input "2025/09/12 10:59"
checkbox input "true"
type input "榮松-07"
type input "剪髮(380)(404)"
type input "洗髮[100](201)"
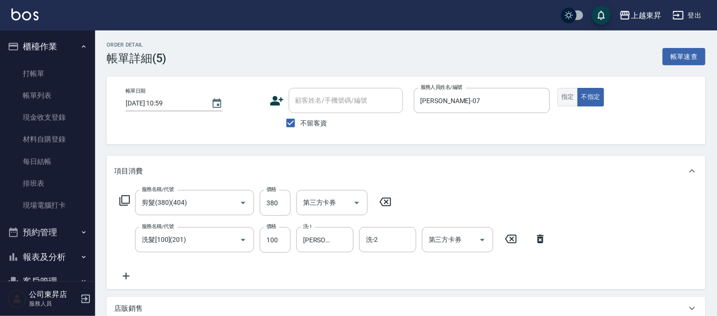
drag, startPoint x: 568, startPoint y: 94, endPoint x: 562, endPoint y: 101, distance: 9.8
click at [567, 96] on button "指定" at bounding box center [567, 97] width 20 height 19
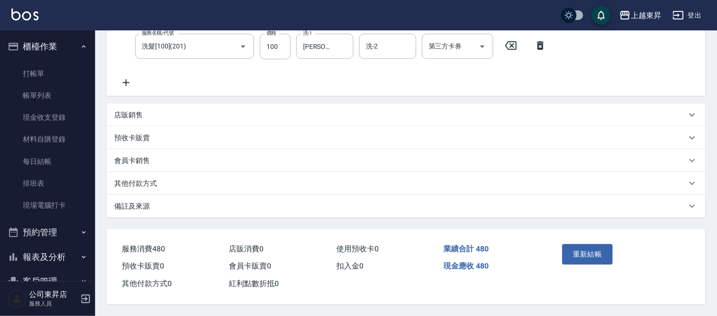
scroll to position [196, 0]
click at [589, 250] on button "重新結帳" at bounding box center [587, 254] width 50 height 20
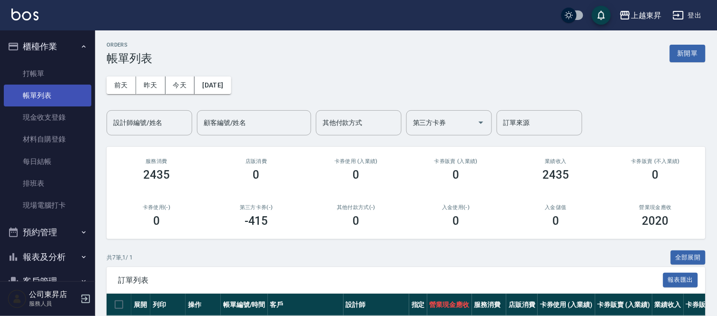
click at [62, 93] on link "帳單列表" at bounding box center [48, 96] width 88 height 22
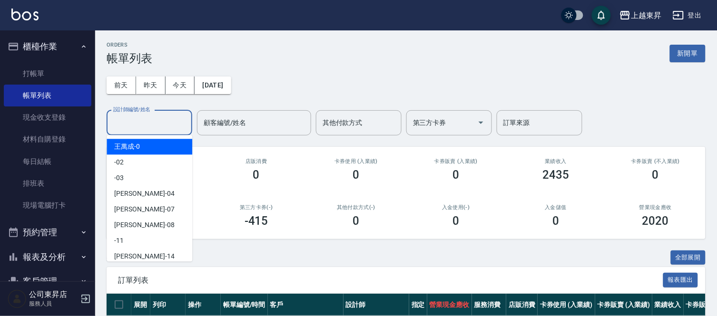
click at [134, 120] on input "設計師編號/姓名" at bounding box center [149, 123] width 77 height 17
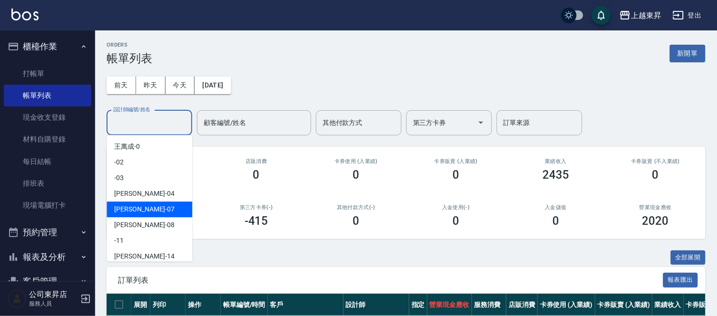
click at [132, 206] on span "榮松 -07" at bounding box center [144, 210] width 60 height 10
type input "榮松-07"
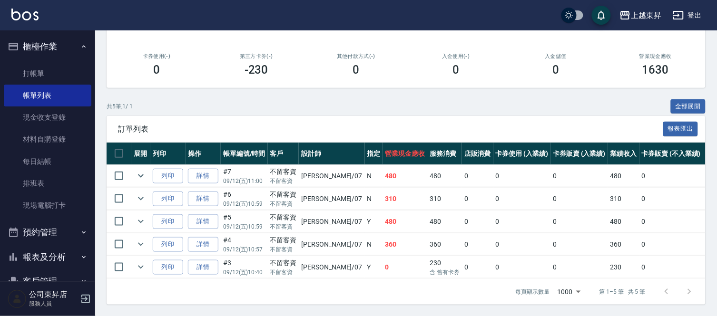
scroll to position [159, 0]
click at [47, 66] on link "打帳單" at bounding box center [48, 74] width 88 height 22
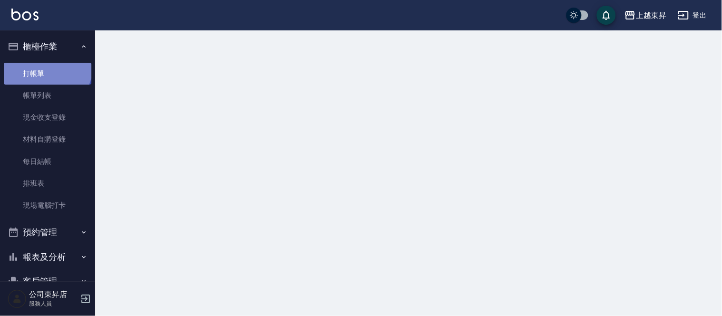
click at [46, 67] on link "打帳單" at bounding box center [48, 74] width 88 height 22
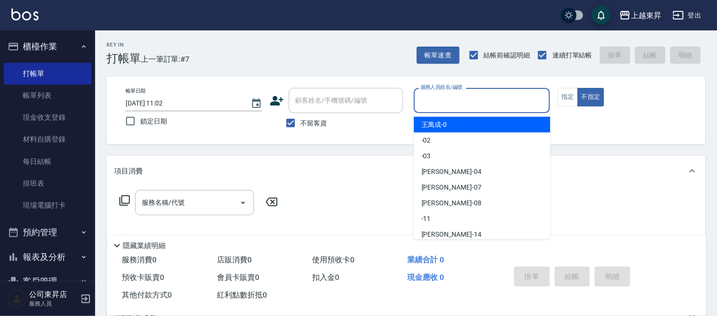
click at [480, 93] on input "服務人員姓名/編號" at bounding box center [482, 100] width 128 height 17
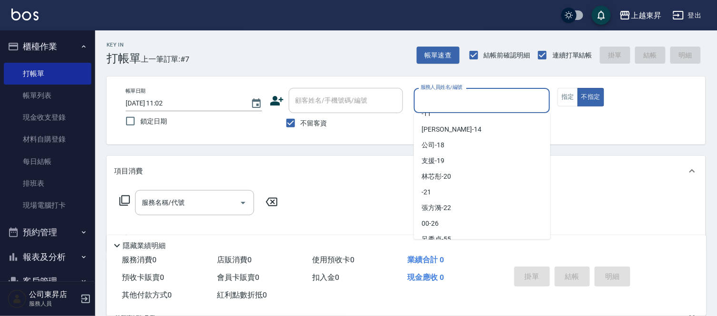
scroll to position [106, 0]
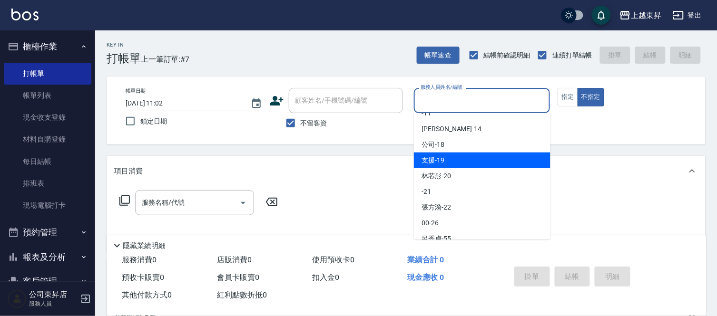
click at [454, 158] on div "支援 -19" at bounding box center [482, 161] width 137 height 16
type input "支援-19"
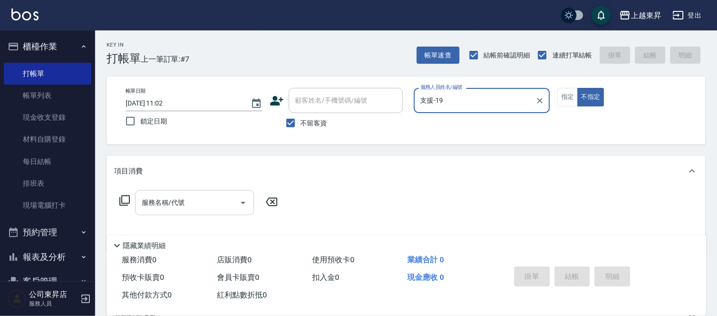
click at [204, 200] on input "服務名稱/代號" at bounding box center [187, 203] width 96 height 17
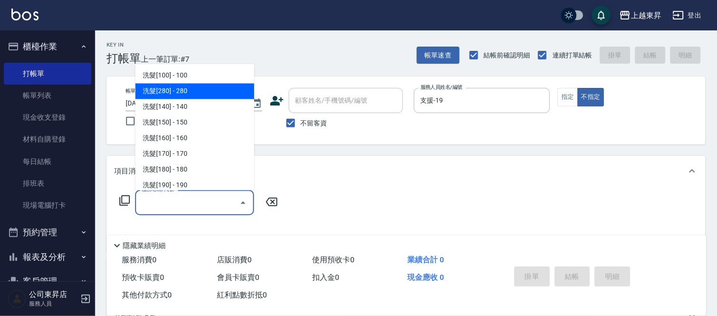
click at [234, 91] on span "洗髮[280] - 280" at bounding box center [194, 92] width 119 height 16
type input "洗髮[280](202)"
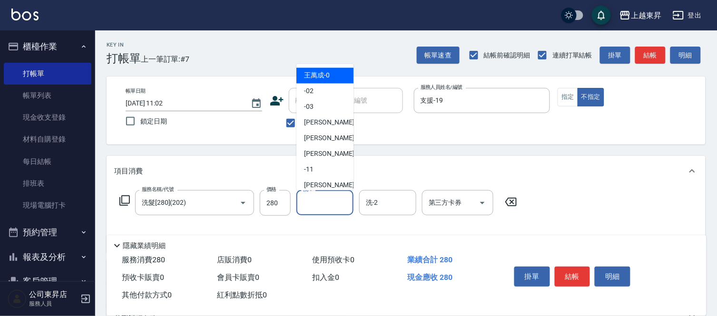
click at [328, 200] on input "洗-1" at bounding box center [325, 203] width 49 height 17
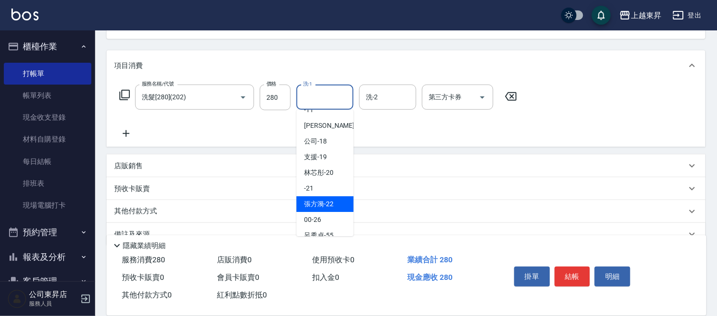
click at [327, 200] on span "張方漪 -22" at bounding box center [318, 204] width 29 height 10
type input "張方漪-22"
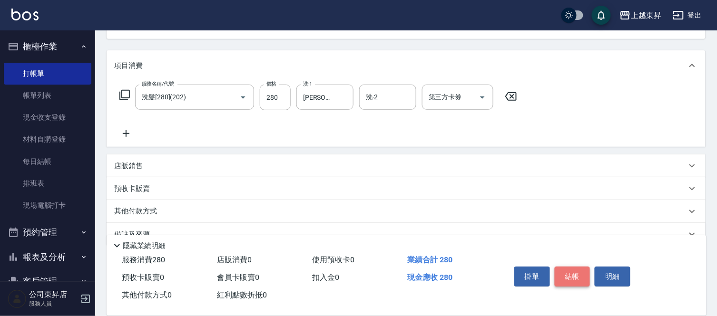
click at [566, 269] on button "結帳" at bounding box center [573, 277] width 36 height 20
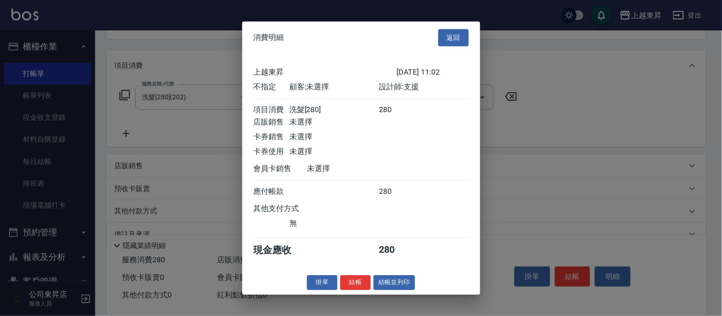
click at [405, 288] on button "結帳並列印" at bounding box center [393, 282] width 41 height 15
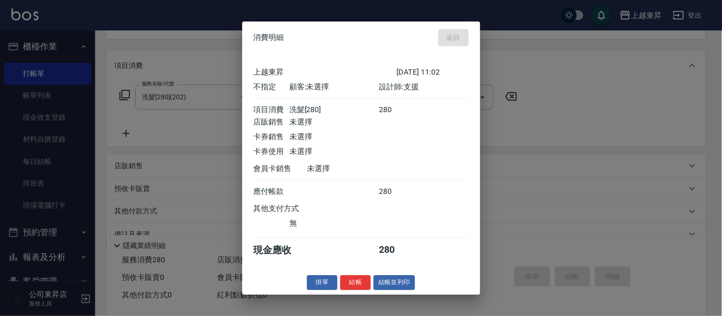
type input "2025/09/12 11:06"
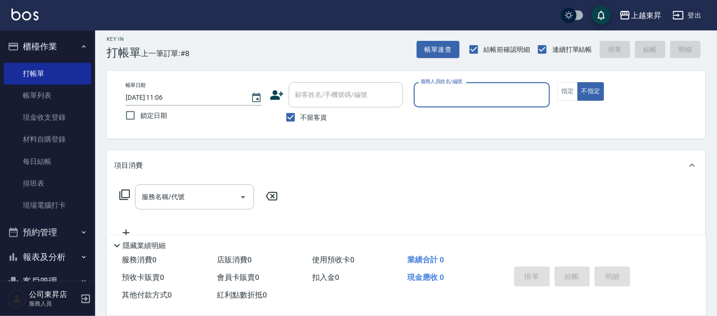
scroll to position [0, 0]
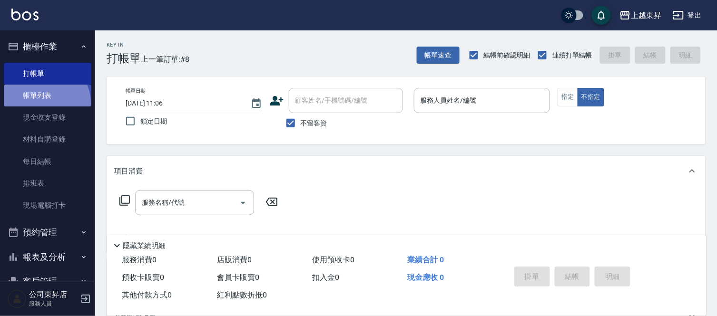
click at [46, 102] on link "帳單列表" at bounding box center [48, 96] width 88 height 22
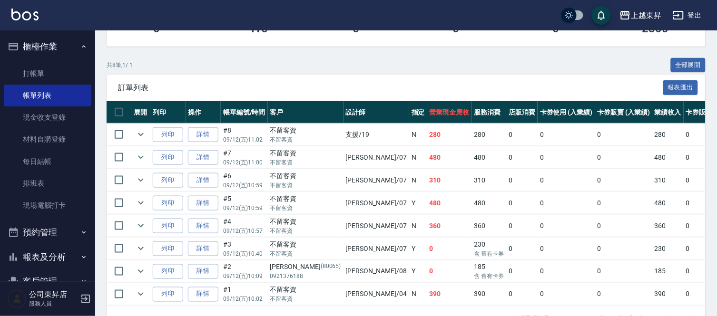
scroll to position [211, 0]
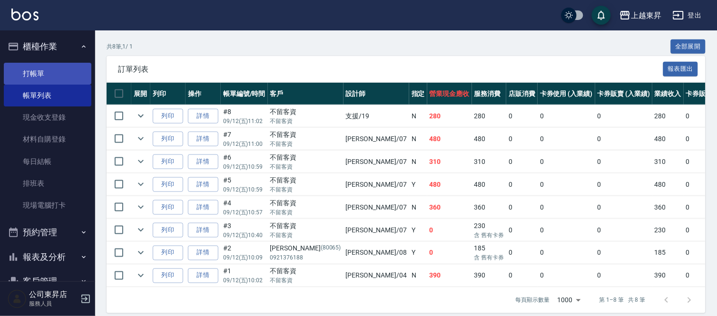
click at [58, 72] on link "打帳單" at bounding box center [48, 74] width 88 height 22
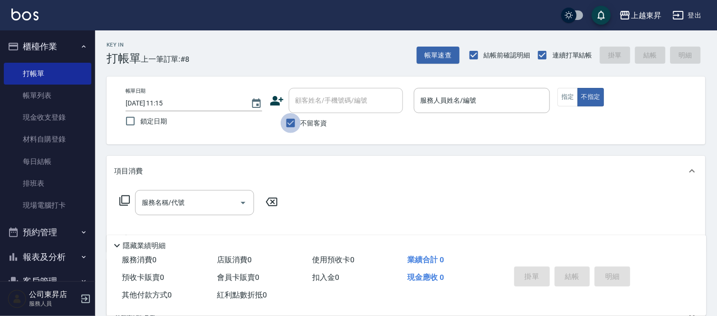
click at [291, 127] on input "不留客資" at bounding box center [291, 123] width 20 height 20
checkbox input "false"
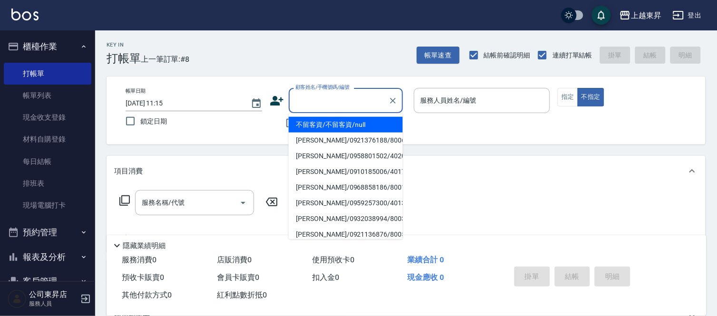
click at [303, 105] on div "顧客姓名/手機號碼/編號 顧客姓名/手機號碼/編號" at bounding box center [346, 100] width 114 height 25
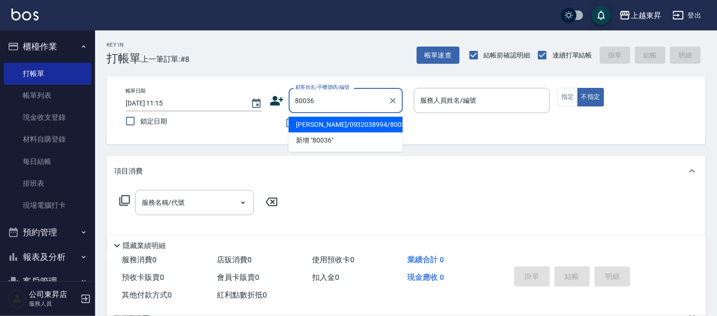
type input "唐淑惠/0932038994/80036"
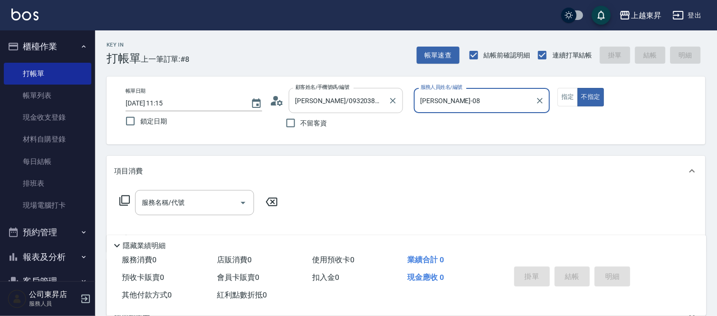
type input "江世玉-08"
drag, startPoint x: 564, startPoint y: 99, endPoint x: 568, endPoint y: 93, distance: 7.3
click at [565, 98] on button "指定" at bounding box center [567, 97] width 20 height 19
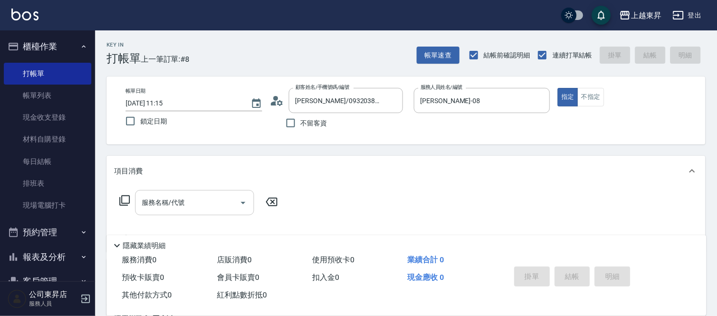
click at [186, 204] on input "服務名稱/代號" at bounding box center [187, 203] width 96 height 17
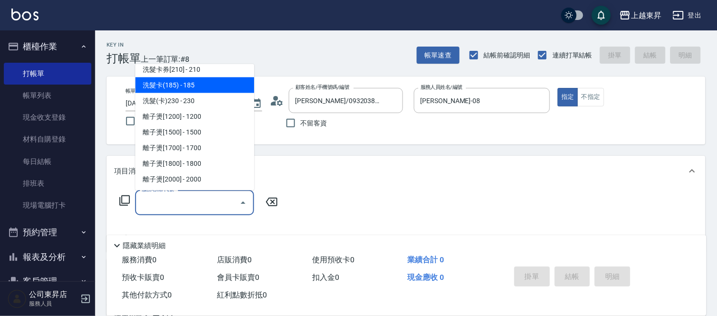
scroll to position [264, 0]
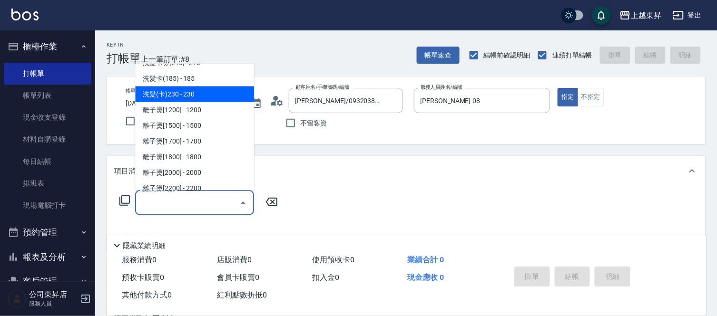
click at [201, 94] on span "洗髮(卡)230 - 230" at bounding box center [194, 95] width 119 height 16
type input "洗髮(卡)230(224)"
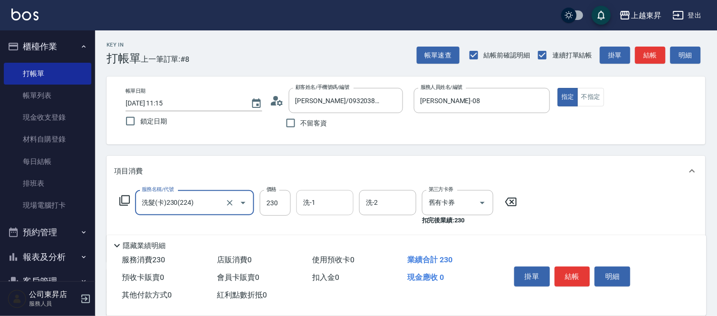
click at [323, 202] on input "洗-1" at bounding box center [325, 203] width 49 height 17
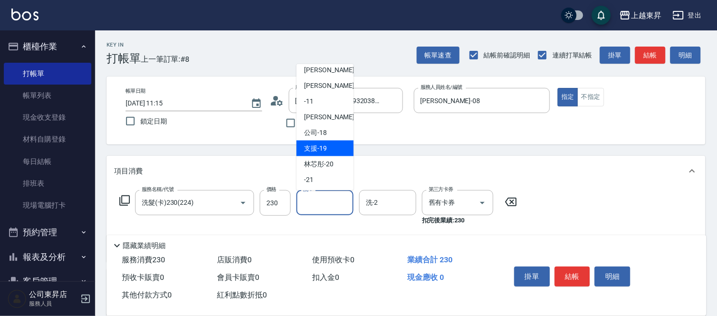
scroll to position [0, 0]
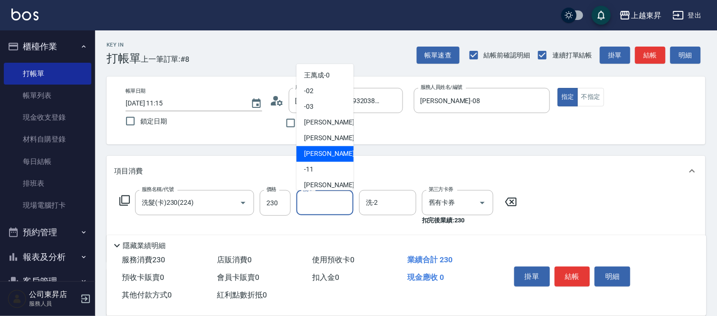
click at [323, 151] on span "江世玉 -08" at bounding box center [334, 154] width 60 height 10
type input "江世玉-08"
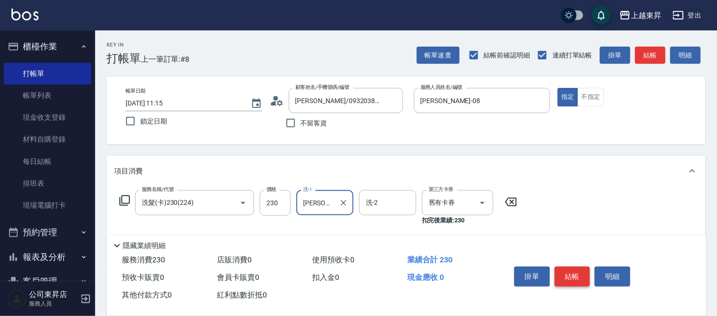
click at [576, 267] on button "結帳" at bounding box center [573, 277] width 36 height 20
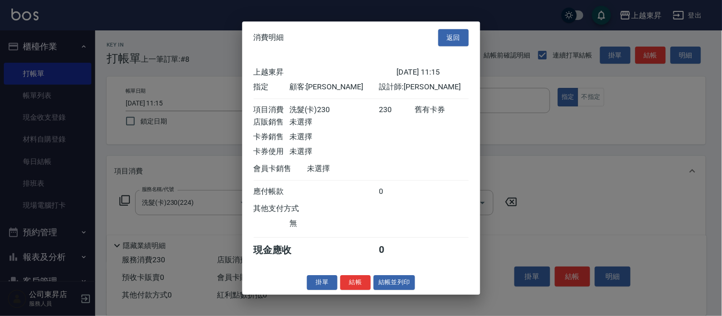
click at [407, 287] on button "結帳並列印" at bounding box center [393, 282] width 41 height 15
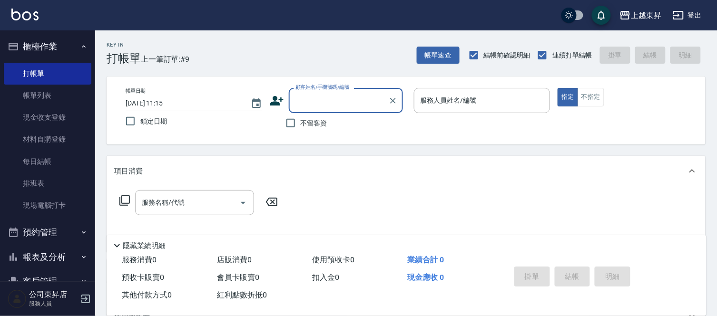
click at [438, 98] on input "服務人員姓名/編號" at bounding box center [482, 100] width 128 height 17
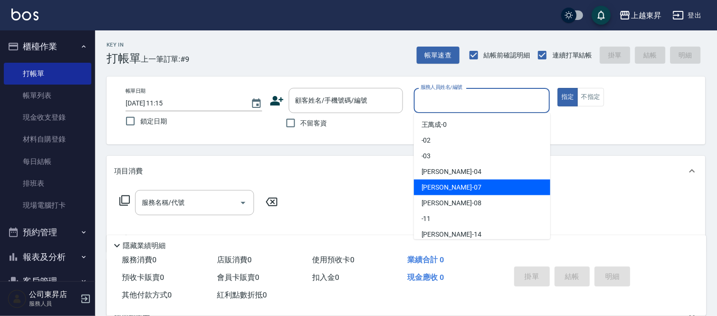
drag, startPoint x: 430, startPoint y: 187, endPoint x: 532, endPoint y: 106, distance: 129.9
click at [443, 180] on div "榮松 -07" at bounding box center [482, 188] width 137 height 16
type input "榮松-07"
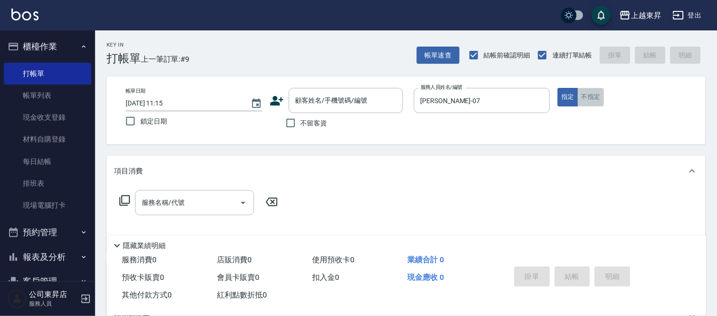
click at [590, 94] on button "不指定" at bounding box center [590, 97] width 27 height 19
click at [181, 200] on input "服務名稱/代號" at bounding box center [187, 203] width 96 height 17
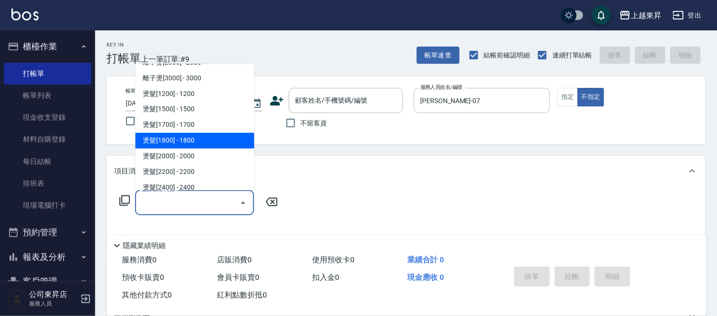
scroll to position [581, 0]
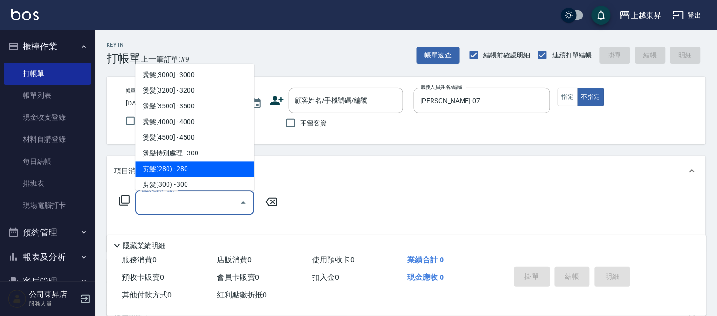
click at [193, 168] on span "剪髮(280) - 280" at bounding box center [194, 170] width 119 height 16
type input "剪髮(280)(401)"
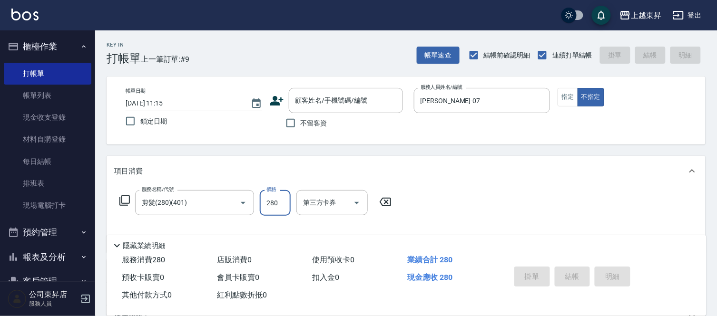
click at [267, 201] on input "280" at bounding box center [275, 203] width 31 height 26
type input "80"
drag, startPoint x: 291, startPoint y: 124, endPoint x: 405, endPoint y: 193, distance: 133.6
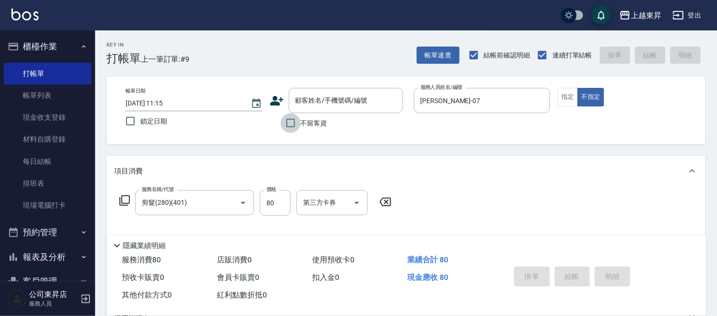
click at [292, 125] on input "不留客資" at bounding box center [291, 123] width 20 height 20
checkbox input "true"
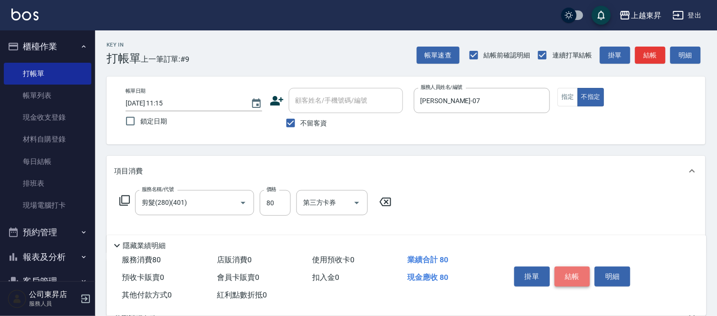
click at [571, 272] on button "結帳" at bounding box center [573, 277] width 36 height 20
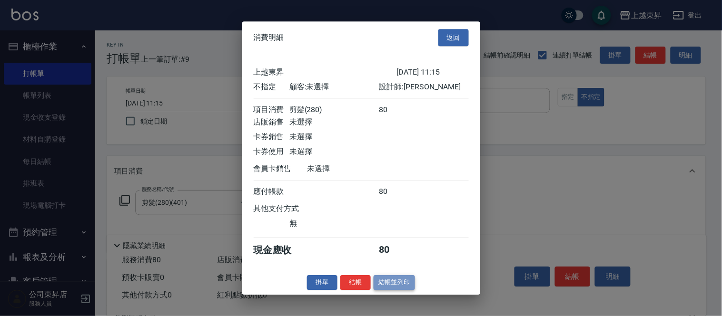
click at [391, 287] on button "結帳並列印" at bounding box center [393, 282] width 41 height 15
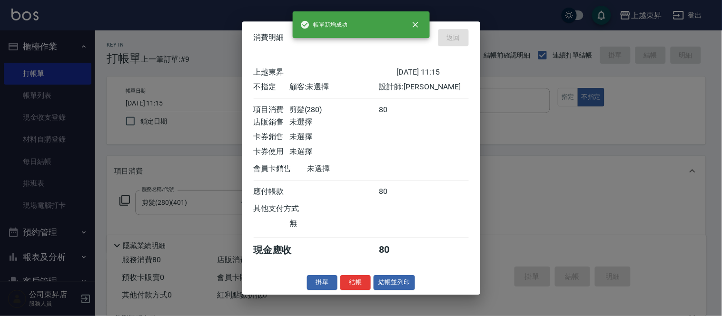
type input "2025/09/12 11:29"
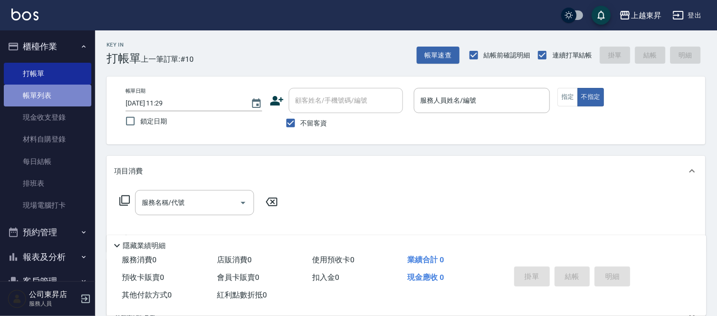
click at [49, 91] on link "帳單列表" at bounding box center [48, 96] width 88 height 22
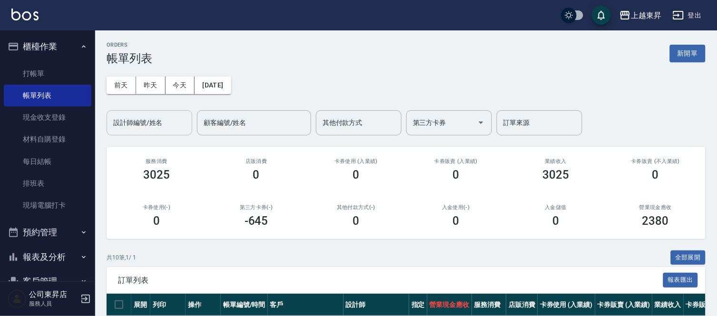
click at [154, 120] on input "設計師編號/姓名" at bounding box center [149, 123] width 77 height 17
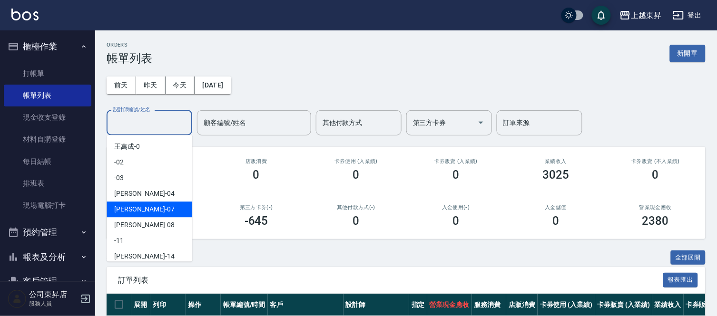
click at [132, 205] on span "榮松 -07" at bounding box center [144, 210] width 60 height 10
type input "榮松-07"
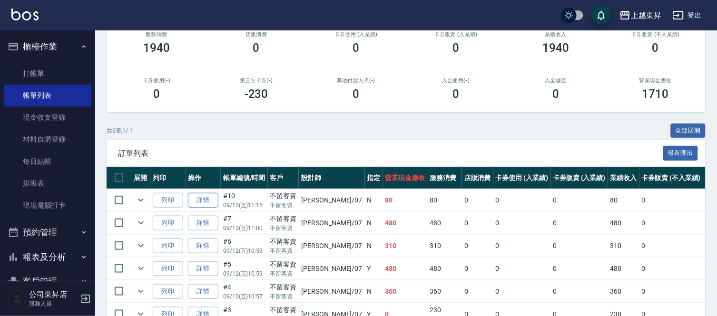
scroll to position [53, 0]
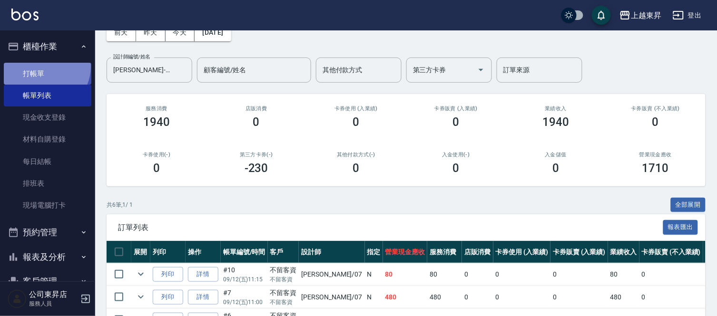
click at [44, 67] on link "打帳單" at bounding box center [48, 74] width 88 height 22
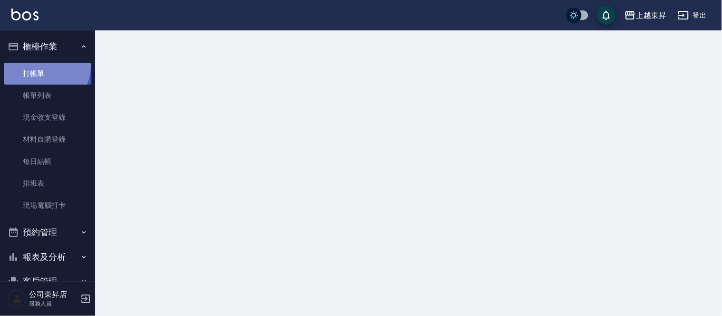
click at [43, 66] on link "打帳單" at bounding box center [48, 74] width 88 height 22
click at [39, 63] on link "打帳單" at bounding box center [48, 74] width 88 height 22
